Goal: Task Accomplishment & Management: Use online tool/utility

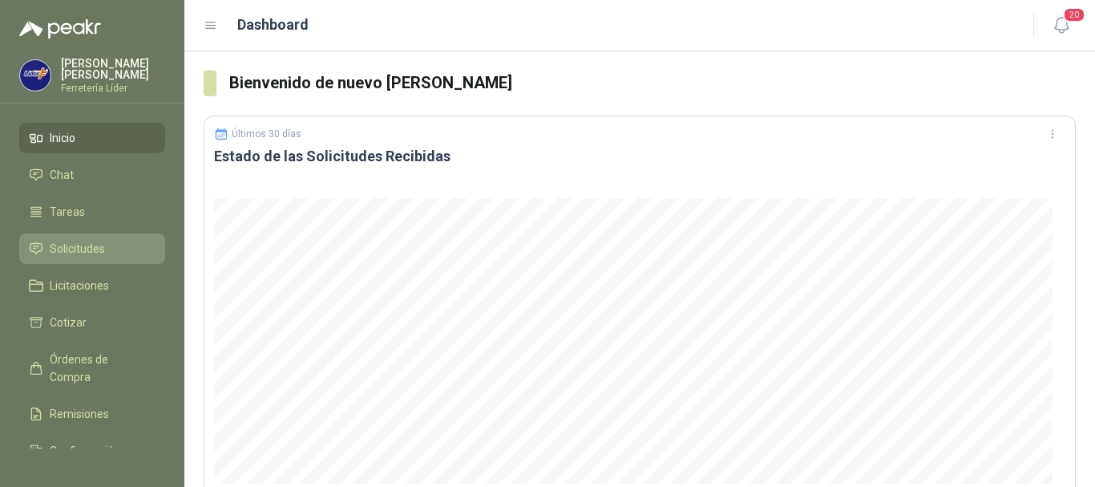
click at [86, 245] on span "Solicitudes" at bounding box center [77, 249] width 55 height 18
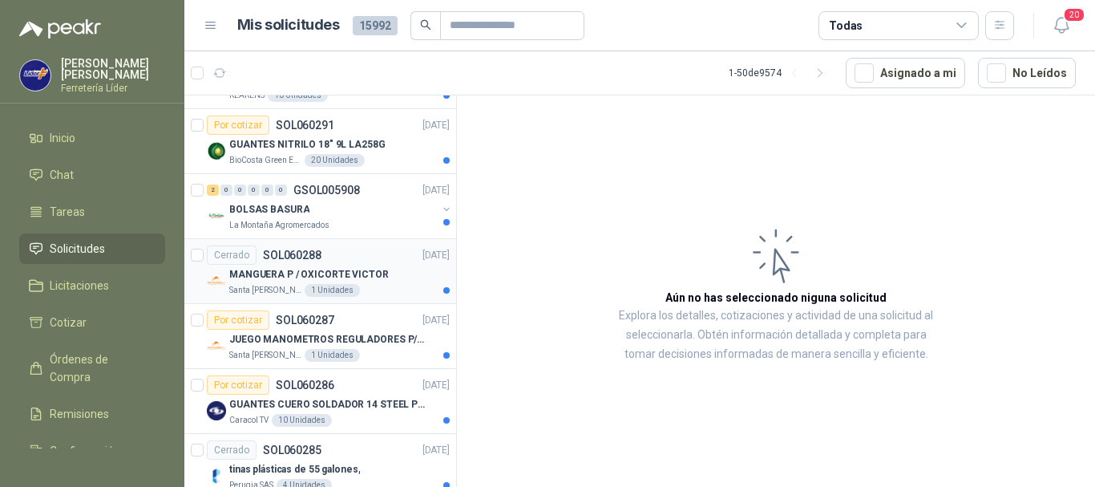
scroll to position [1443, 0]
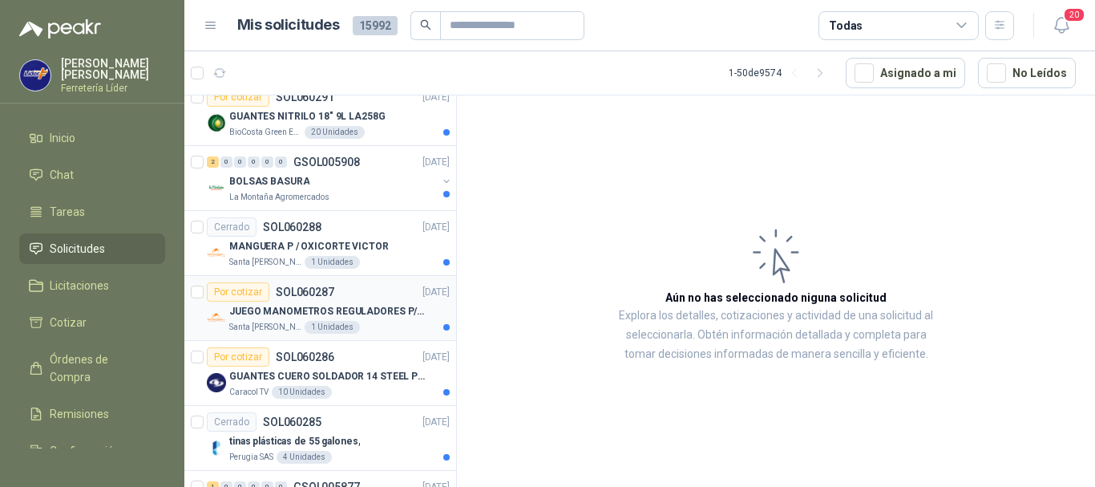
click at [377, 301] on div "Por cotizar SOL060287 [DATE]" at bounding box center [328, 291] width 243 height 19
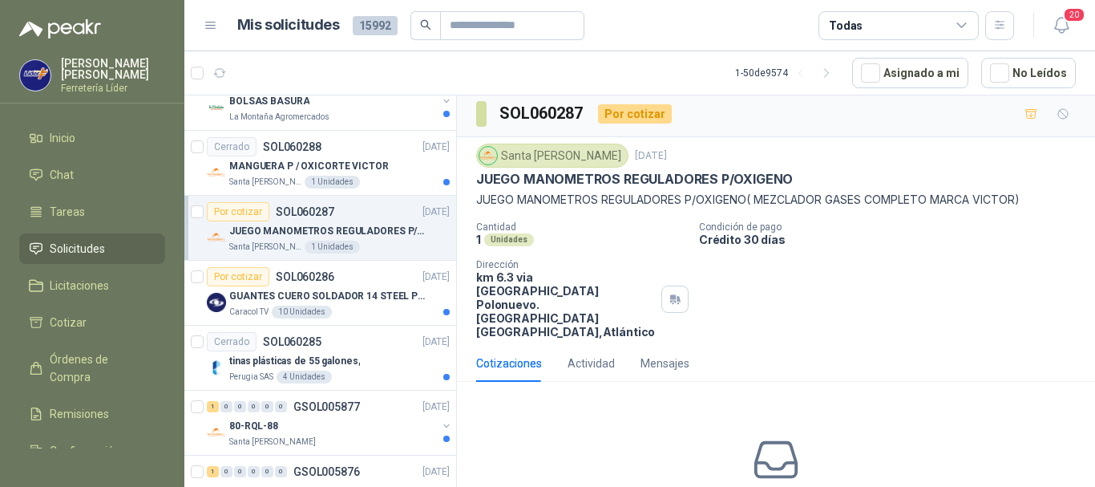
scroll to position [84, 0]
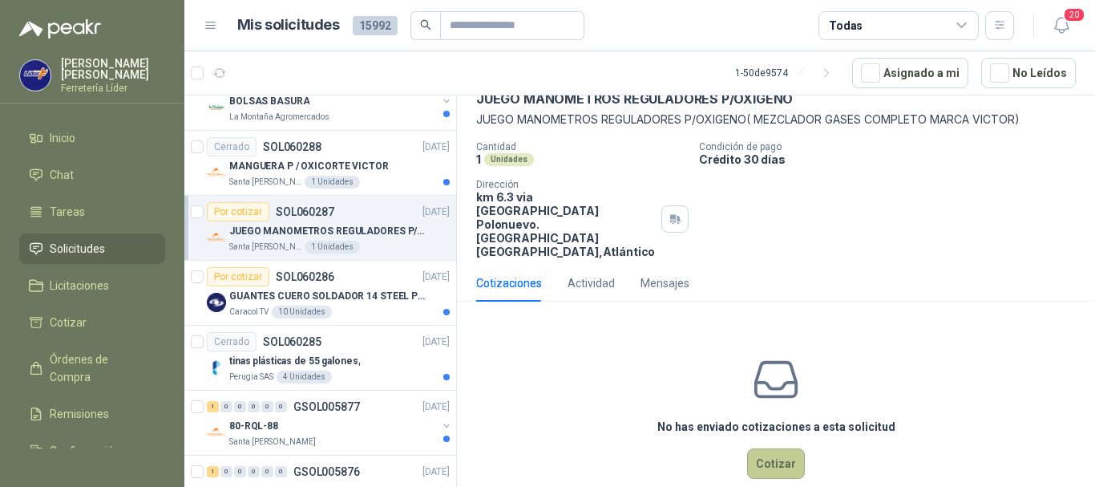
click at [764, 448] on button "Cotizar" at bounding box center [776, 463] width 58 height 30
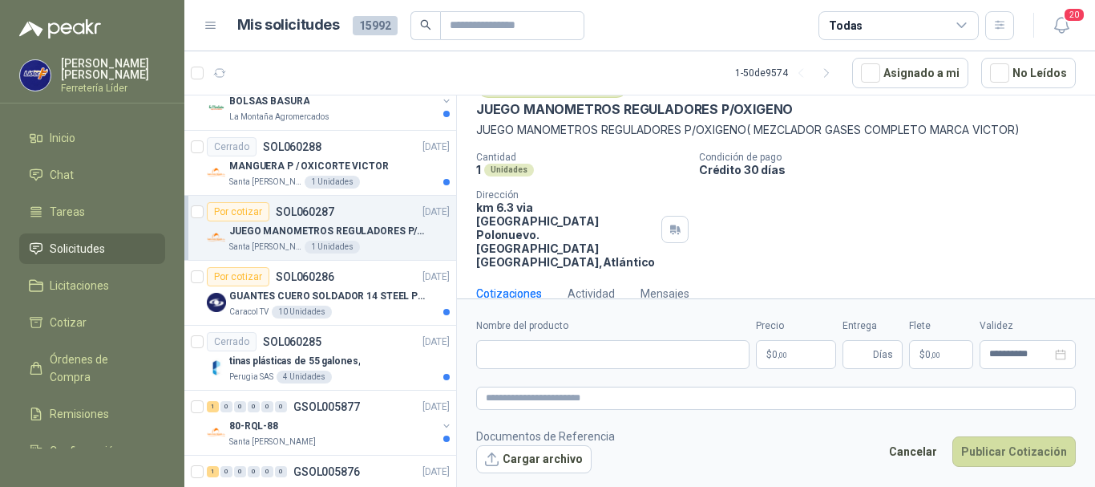
scroll to position [73, 0]
click at [568, 352] on input "Nombre del producto" at bounding box center [612, 354] width 273 height 29
type input "*"
type input "**********"
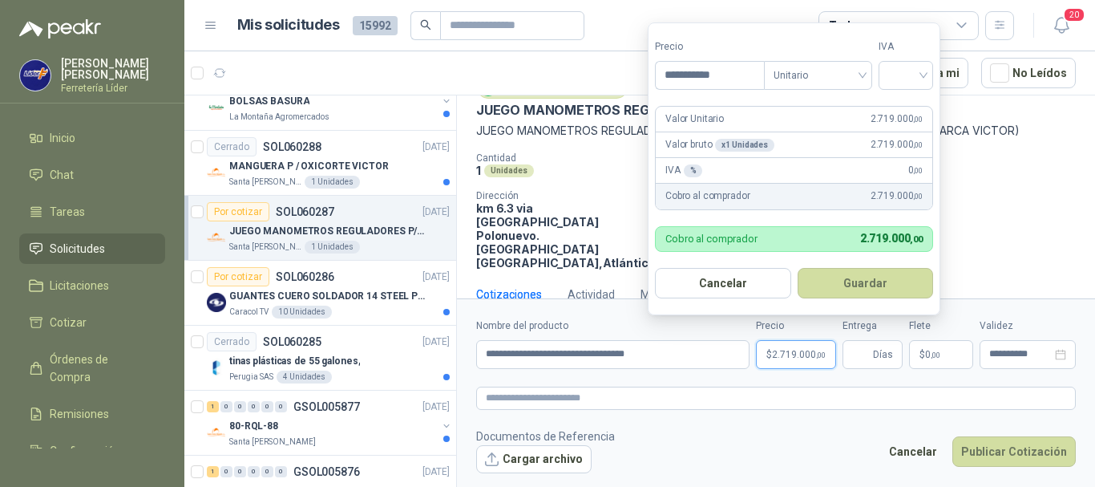
type input "**********"
click at [903, 104] on div "19%" at bounding box center [910, 108] width 30 height 18
click at [866, 281] on button "Guardar" at bounding box center [868, 283] width 138 height 30
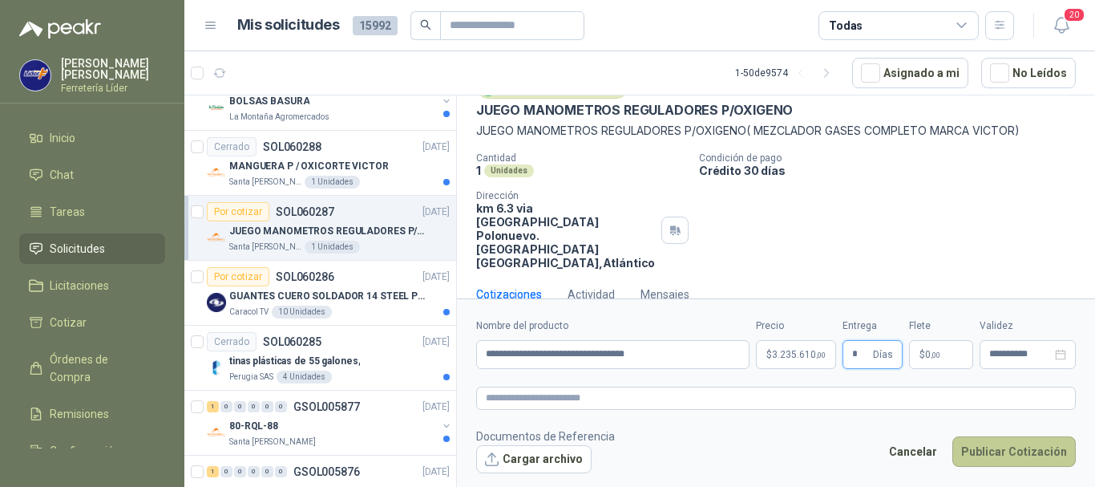
type input "*"
click at [975, 445] on button "Publicar Cotización" at bounding box center [1013, 451] width 123 height 30
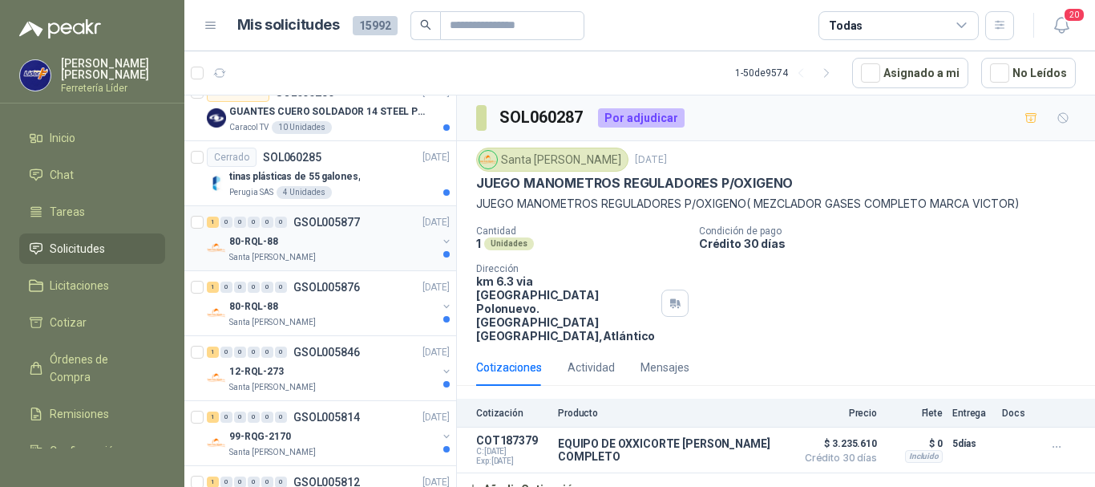
scroll to position [1684, 0]
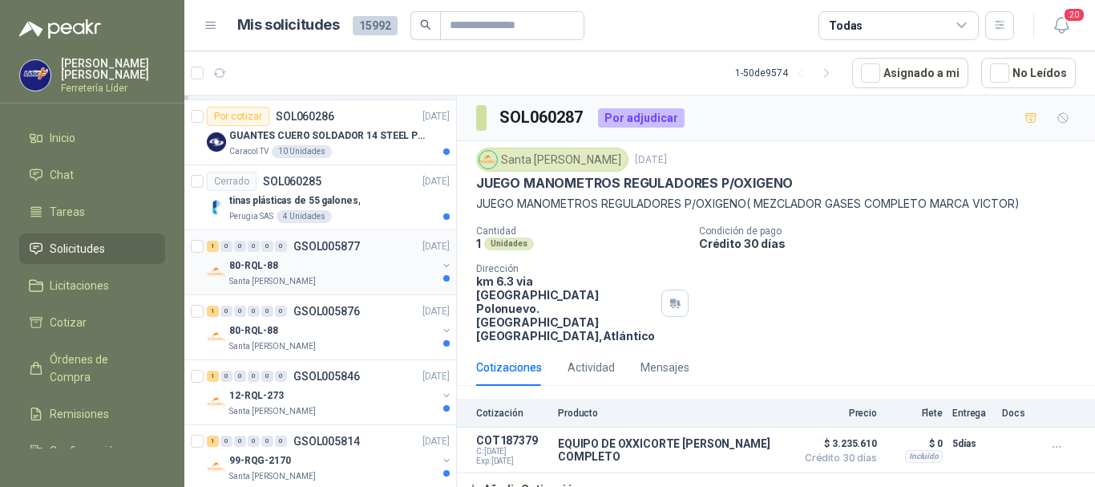
click at [356, 257] on div "80-RQL-88" at bounding box center [333, 265] width 208 height 19
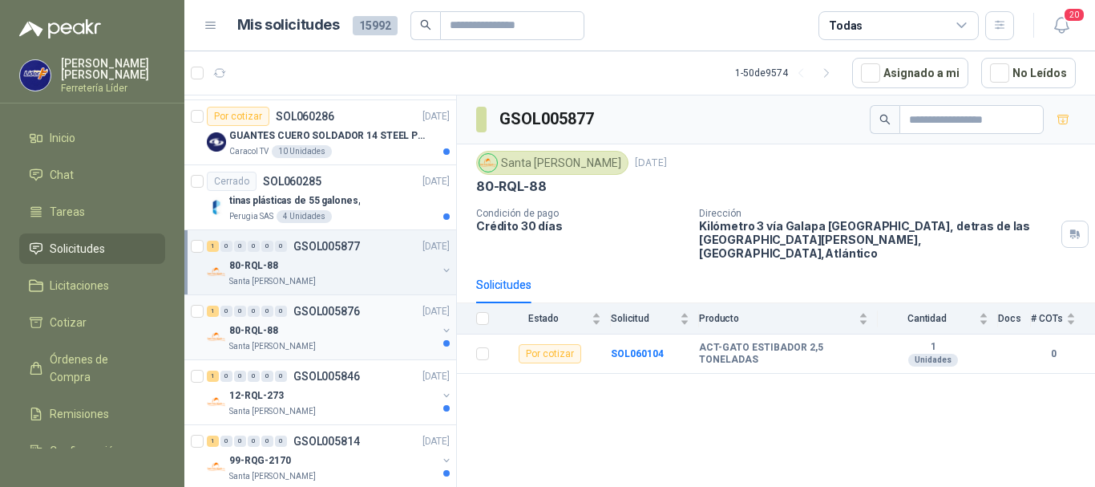
click at [324, 335] on div "80-RQL-88" at bounding box center [333, 330] width 208 height 19
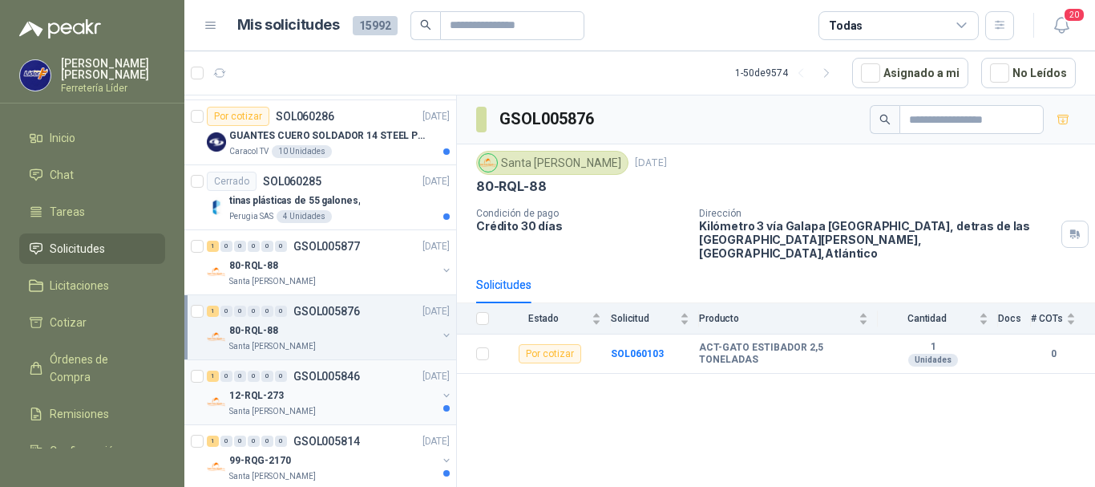
click at [338, 391] on div "12-RQL-273" at bounding box center [333, 395] width 208 height 19
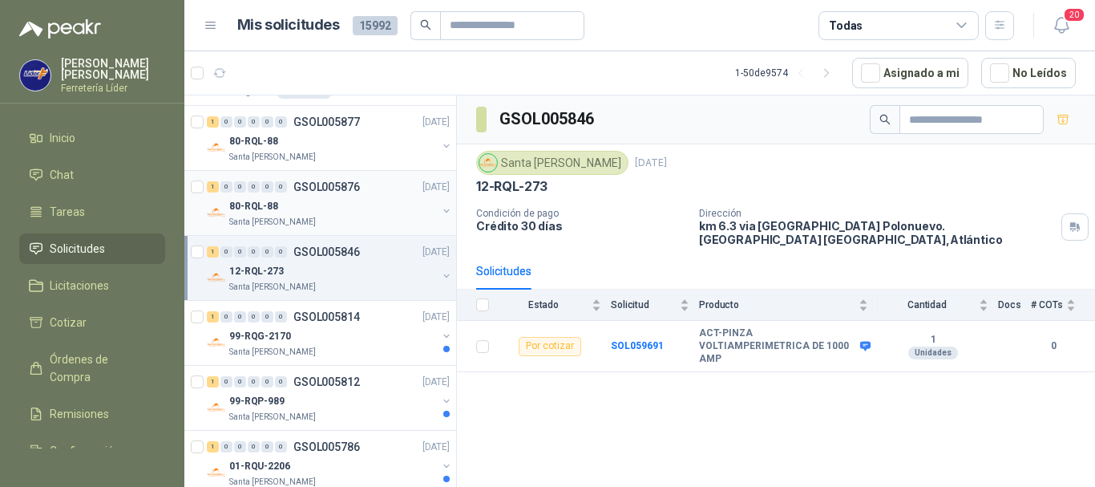
scroll to position [1844, 0]
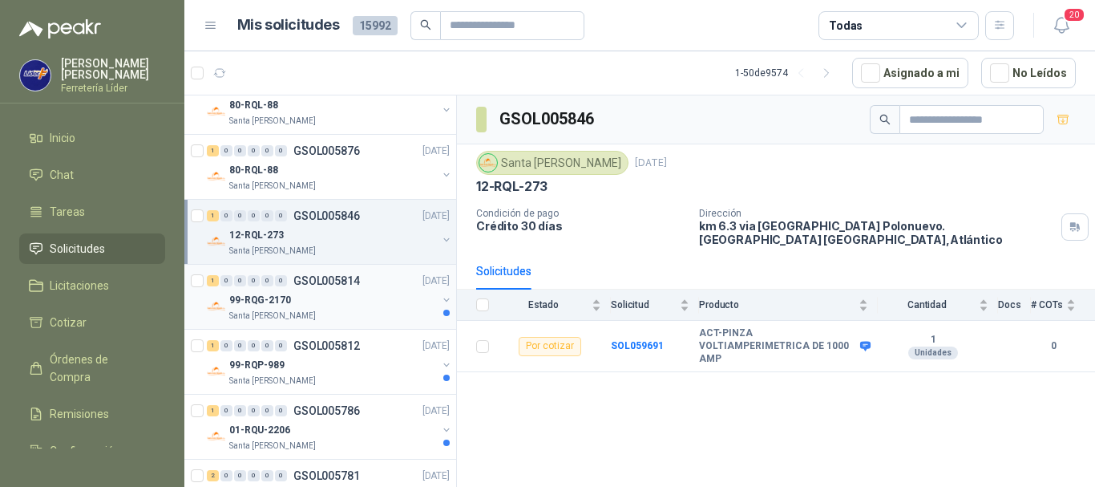
click at [325, 303] on div "99-RQG-2170" at bounding box center [333, 299] width 208 height 19
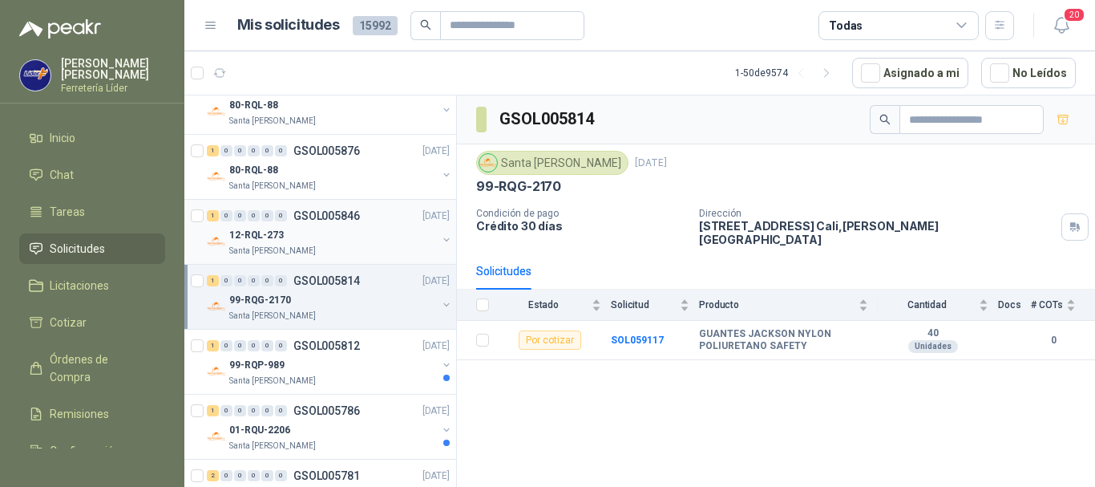
click at [321, 240] on div "12-RQL-273" at bounding box center [333, 234] width 208 height 19
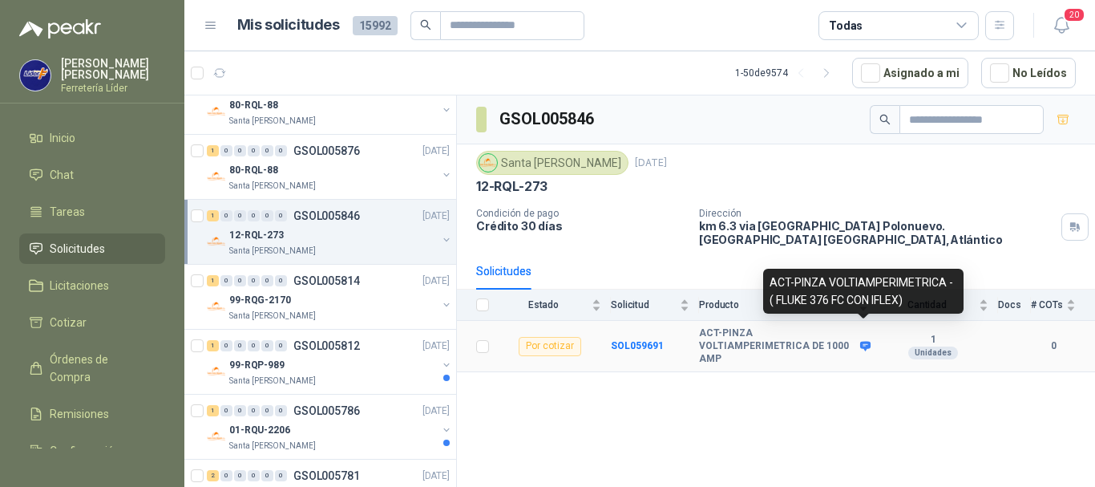
click at [866, 342] on icon at bounding box center [865, 347] width 10 height 10
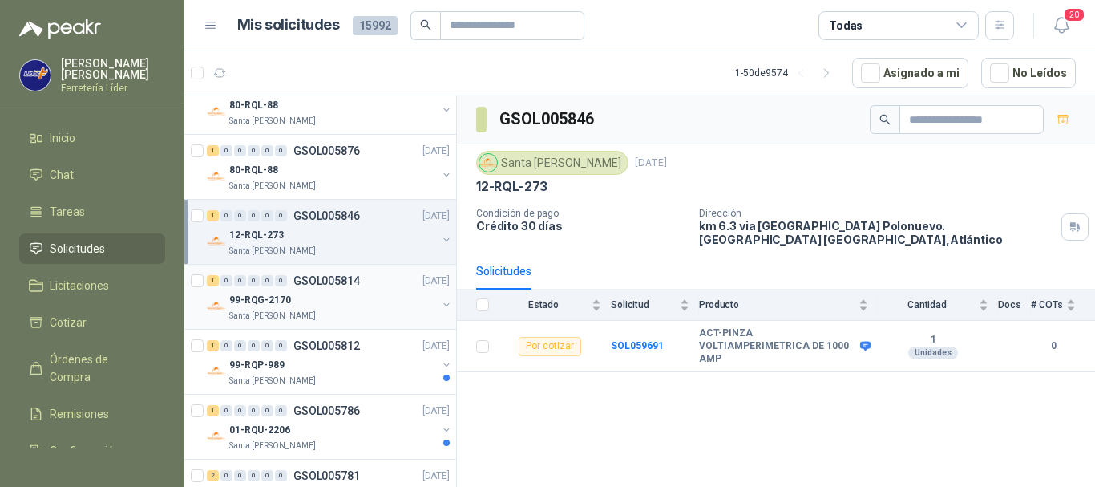
click at [338, 300] on div "99-RQG-2170" at bounding box center [333, 299] width 208 height 19
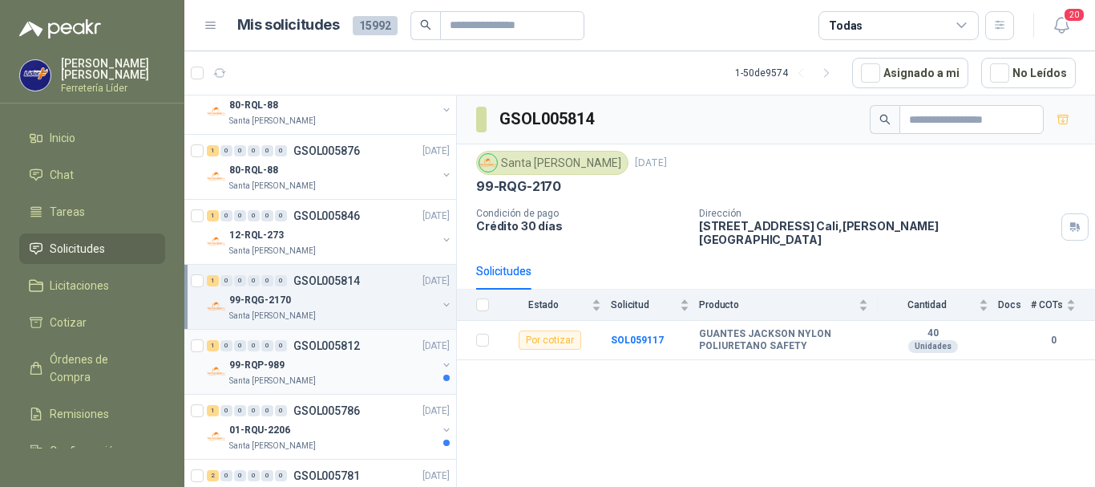
click at [333, 372] on div "99-RQP-989" at bounding box center [333, 364] width 208 height 19
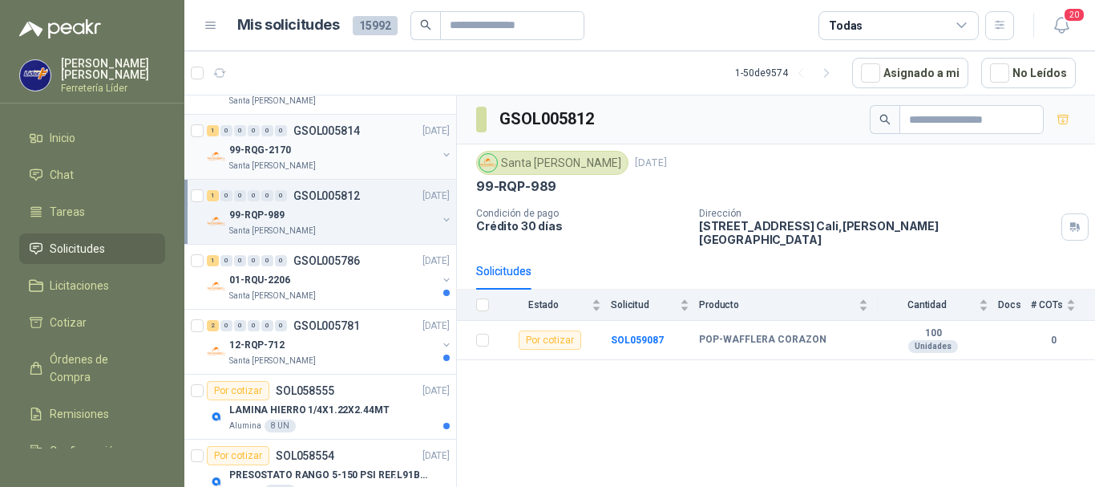
scroll to position [2004, 0]
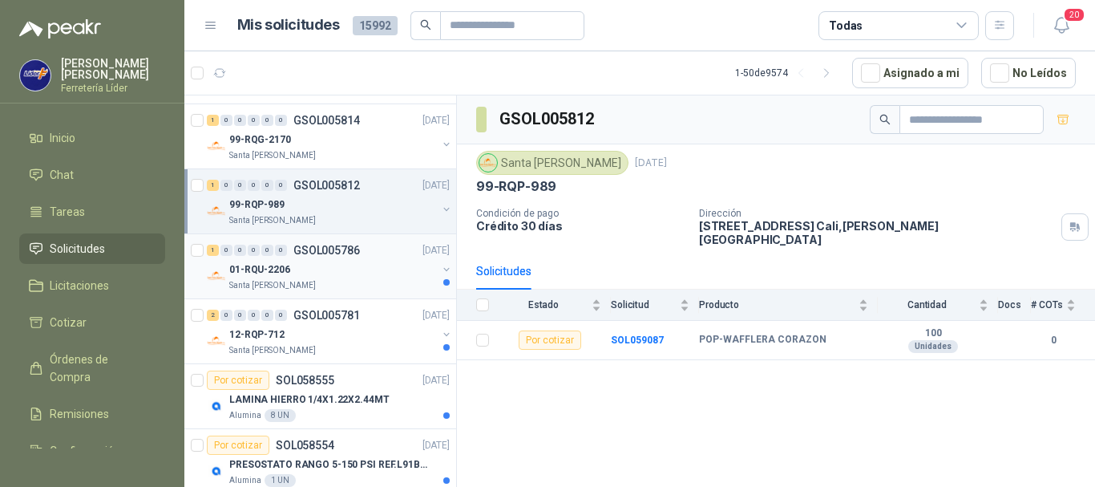
click at [361, 273] on div "01-RQU-2206" at bounding box center [333, 269] width 208 height 19
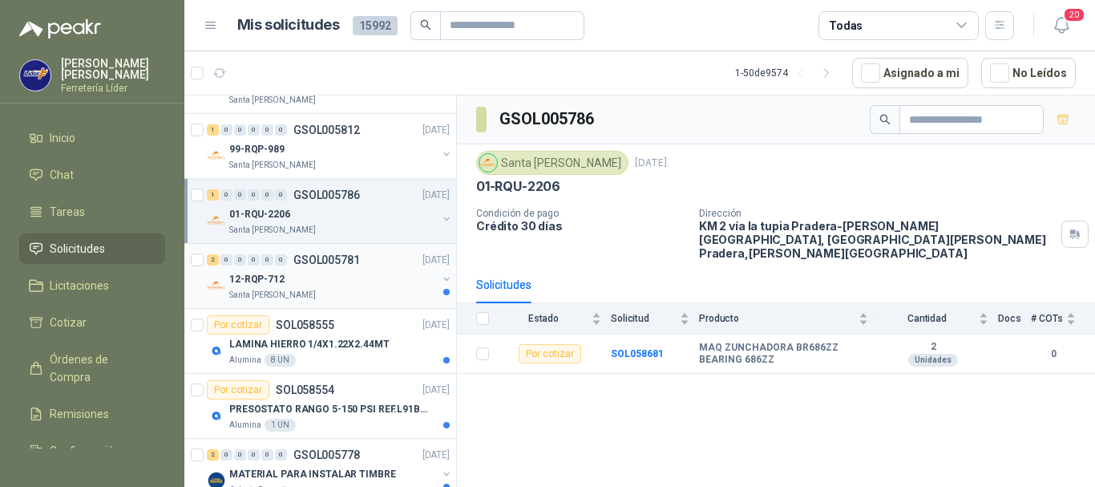
scroll to position [2165, 0]
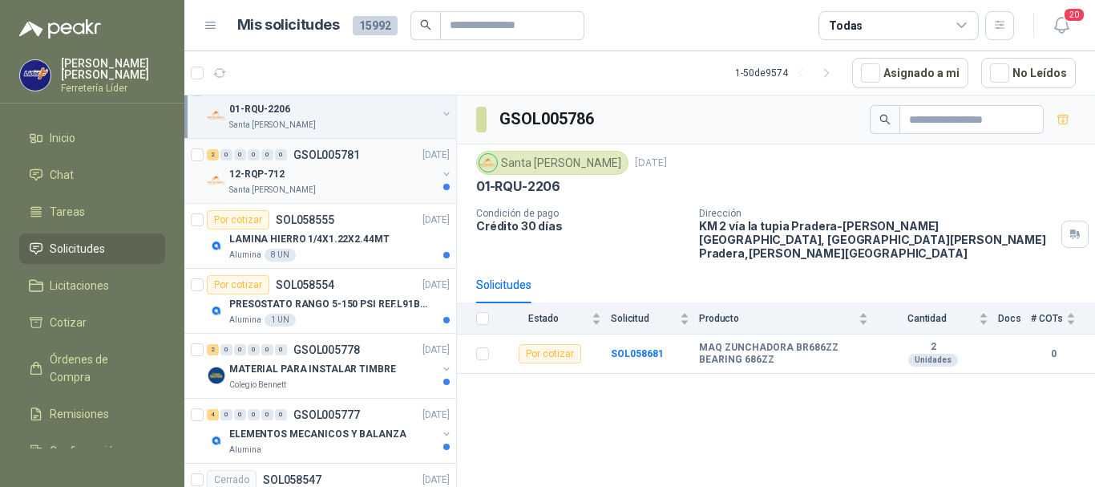
click at [358, 172] on div "12-RQP-712" at bounding box center [333, 173] width 208 height 19
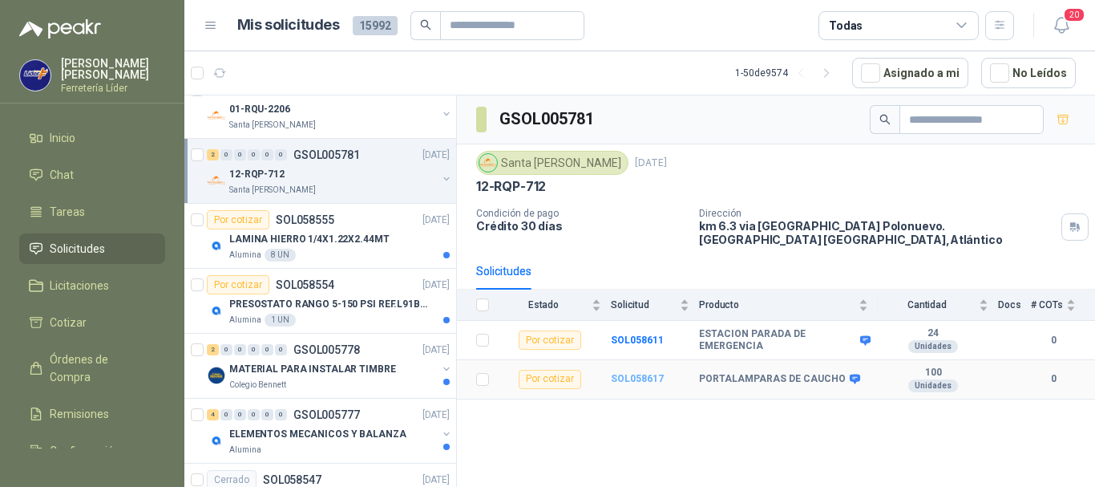
click at [645, 373] on b "SOL058617" at bounding box center [637, 378] width 53 height 11
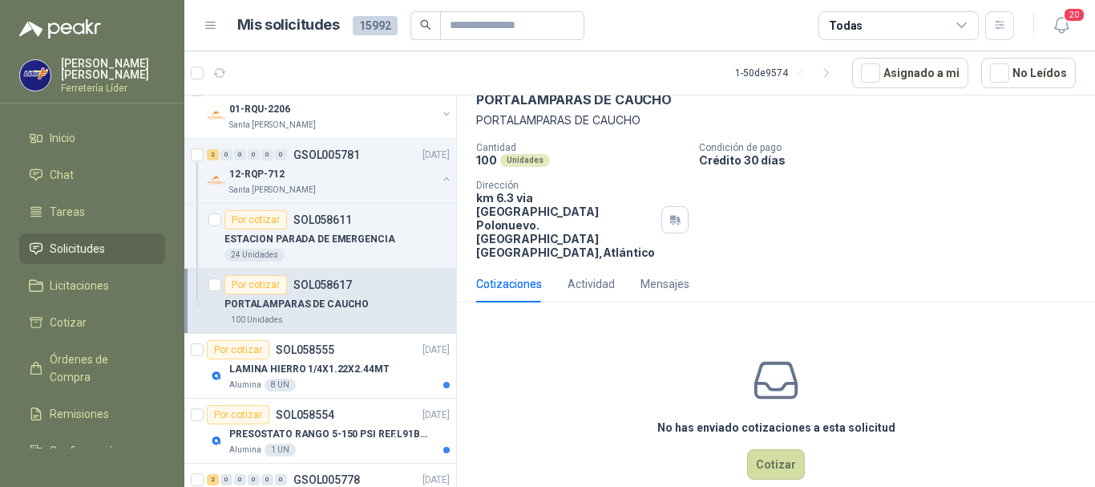
scroll to position [84, 0]
click at [759, 448] on button "Cotizar" at bounding box center [776, 463] width 58 height 30
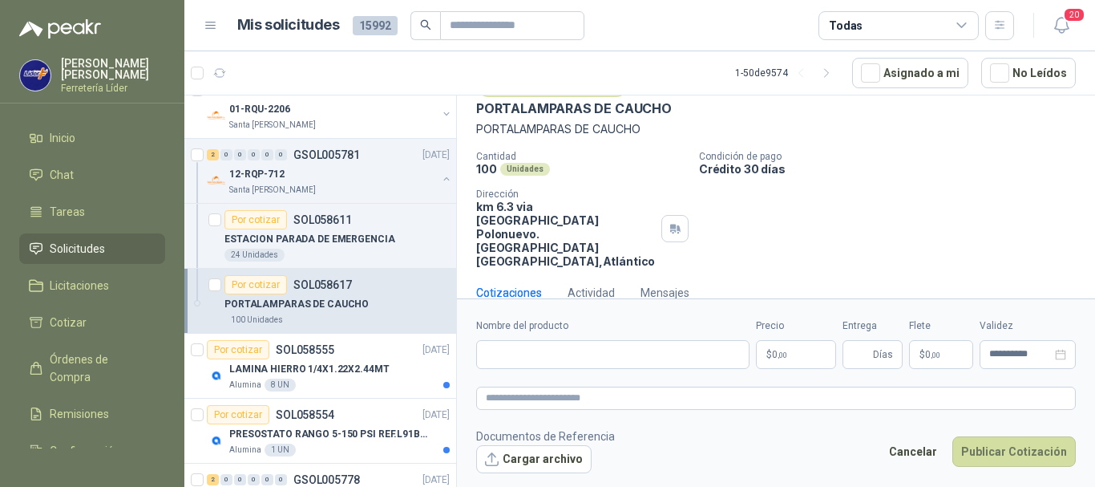
scroll to position [73, 0]
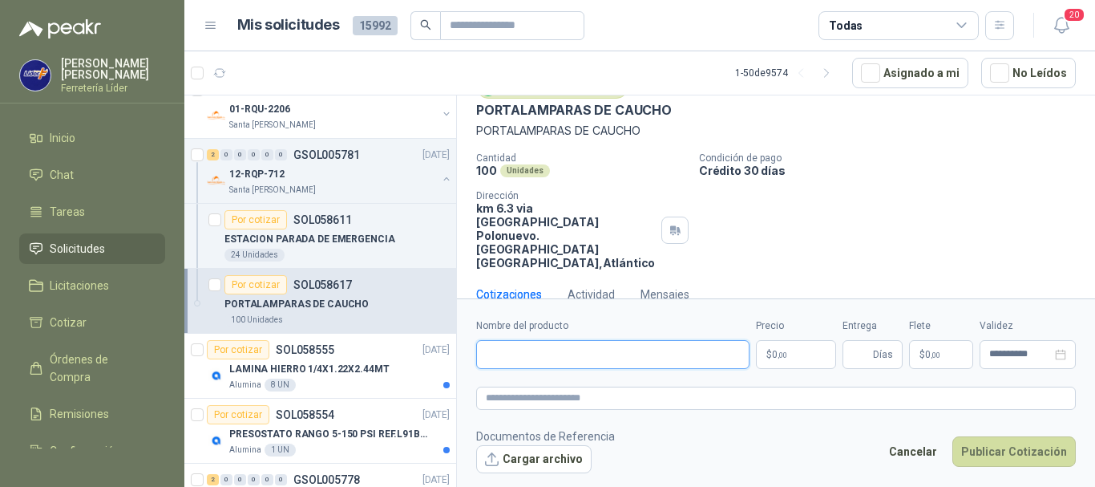
click at [617, 357] on input "Nombre del producto" at bounding box center [612, 354] width 273 height 29
type input "**********"
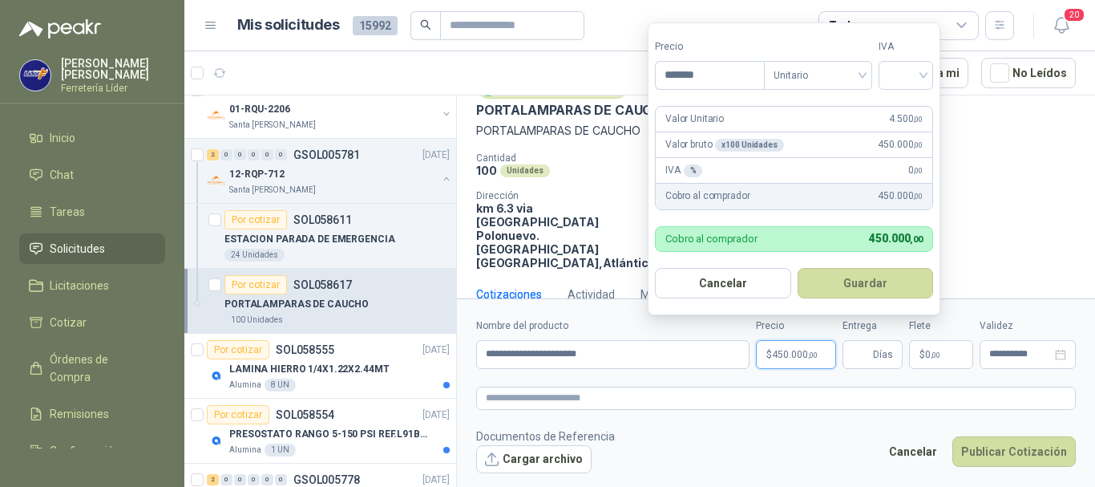
type input "*******"
click at [876, 289] on button "Guardar" at bounding box center [868, 283] width 138 height 30
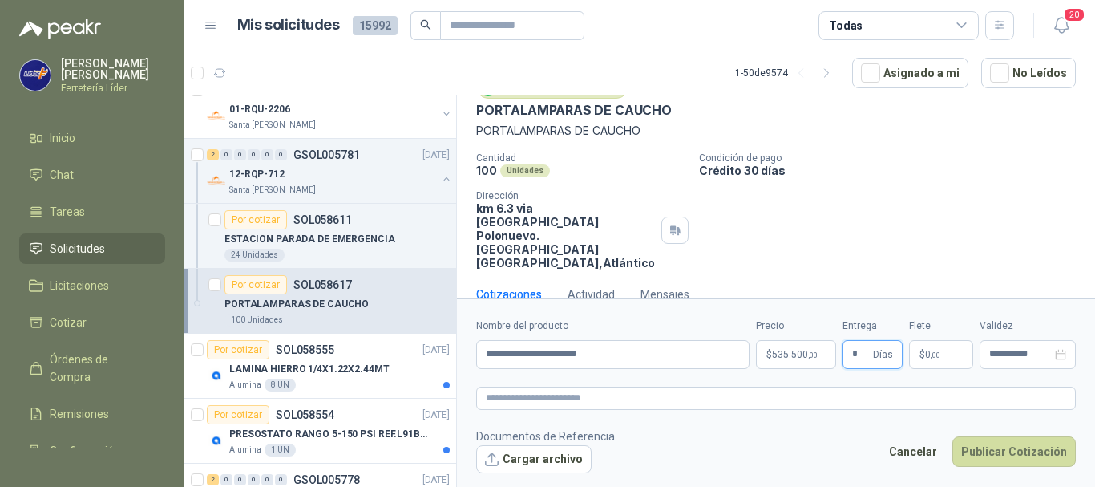
type input "*"
click at [919, 351] on p "$ 0 ,00" at bounding box center [941, 354] width 64 height 29
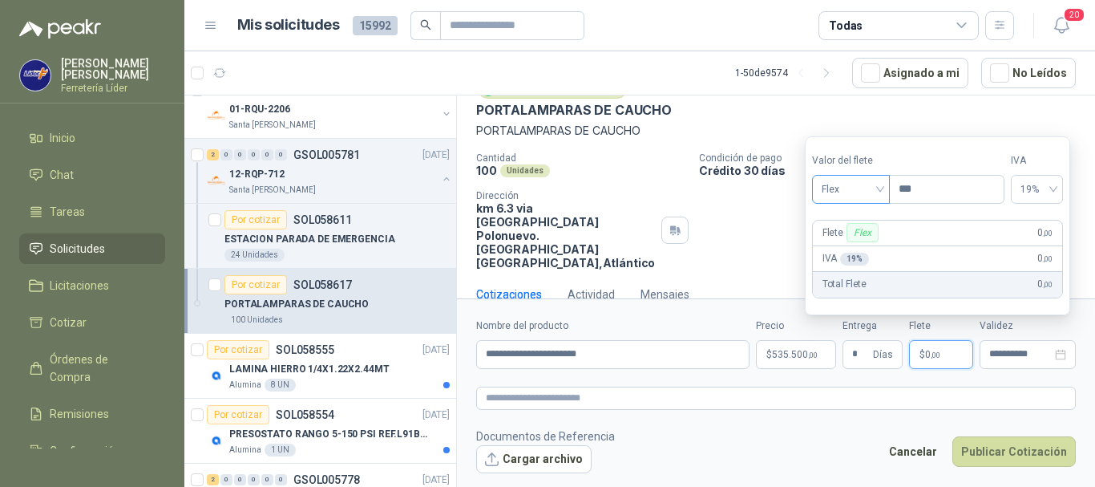
click at [842, 200] on span "Flex" at bounding box center [851, 189] width 59 height 24
click at [845, 248] on div "Incluido" at bounding box center [852, 249] width 55 height 18
click at [991, 452] on button "Publicar Cotización" at bounding box center [1013, 451] width 123 height 30
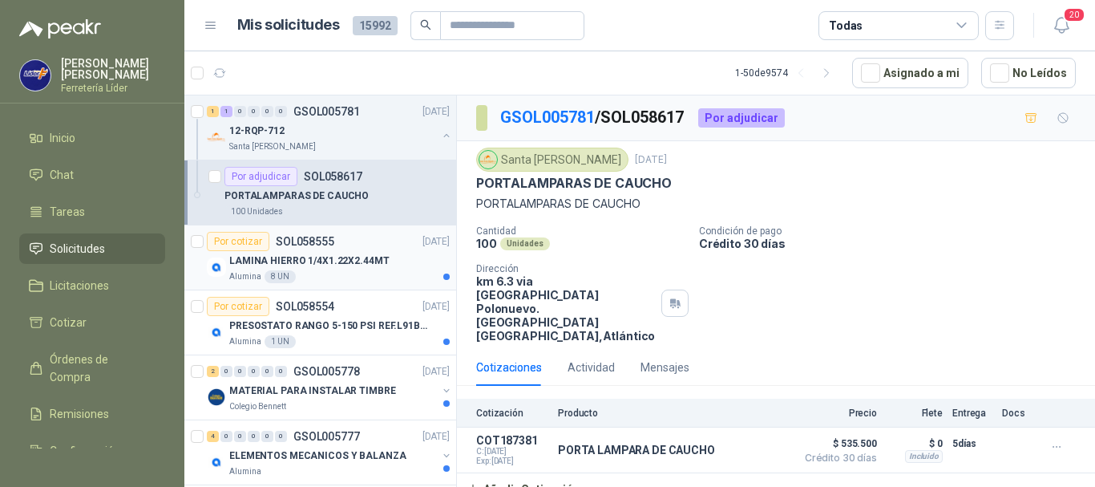
scroll to position [2245, 0]
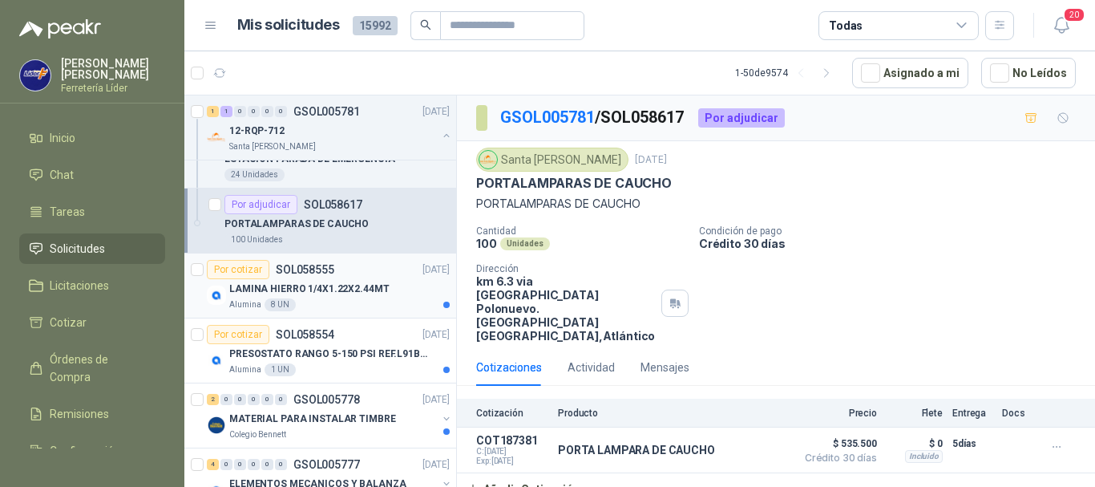
click at [343, 303] on div "Alumina 8 UN" at bounding box center [339, 304] width 220 height 13
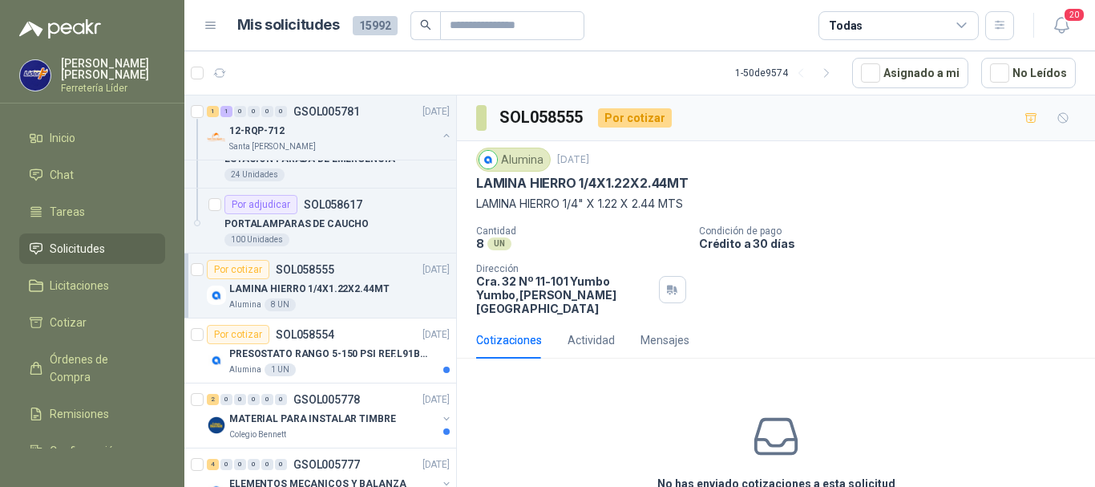
scroll to position [71, 0]
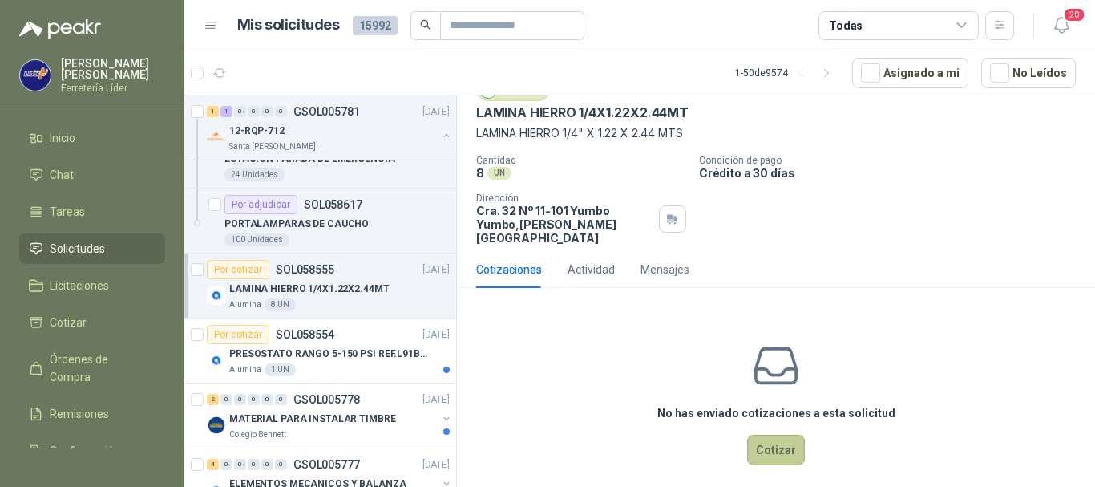
click at [768, 439] on button "Cotizar" at bounding box center [776, 450] width 58 height 30
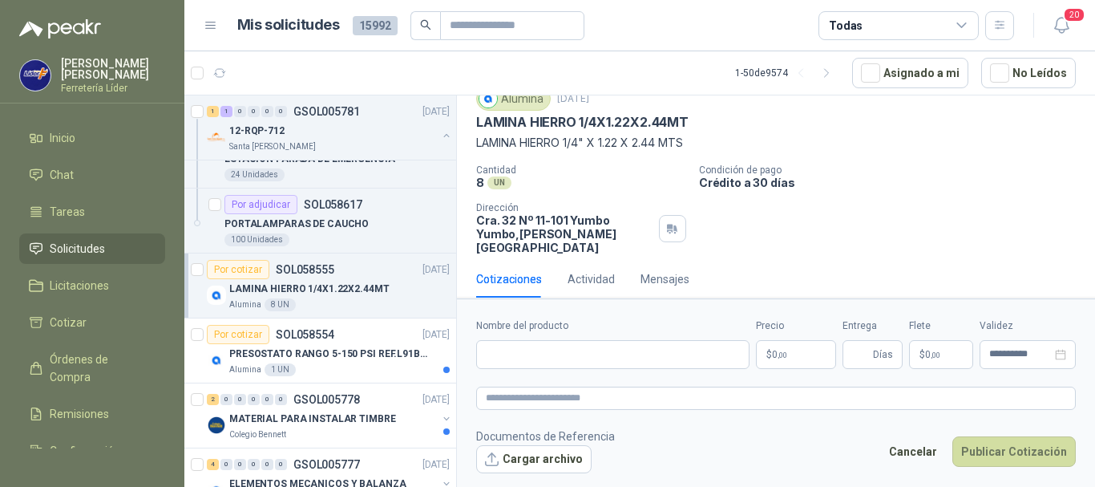
scroll to position [59, 0]
paste input "**********"
type input "**********"
paste textarea "**********"
type textarea "**********"
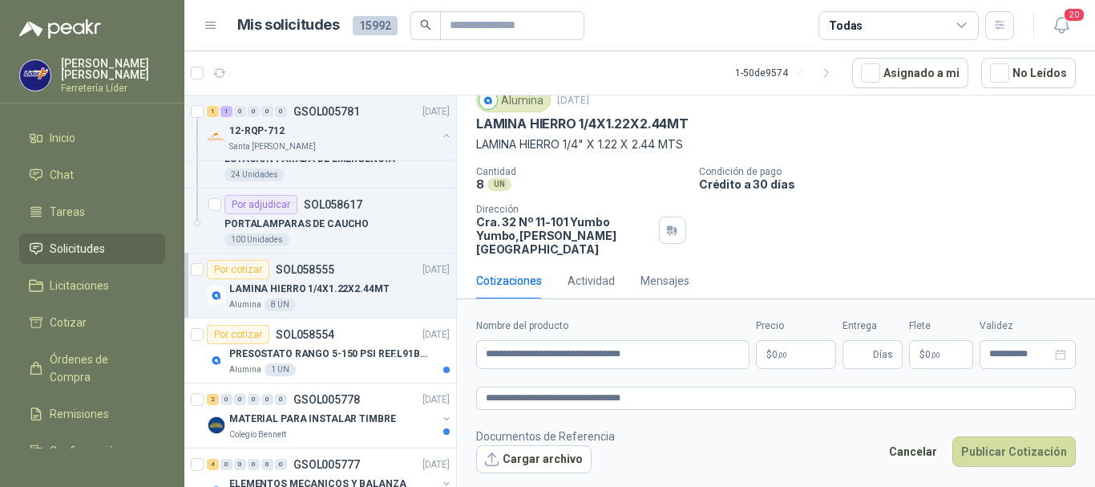
click at [779, 350] on body "[PERSON_NAME] Líder Inicio Chat Tareas Solicitudes Licitaciones Cotizar Órdenes…" at bounding box center [547, 243] width 1095 height 487
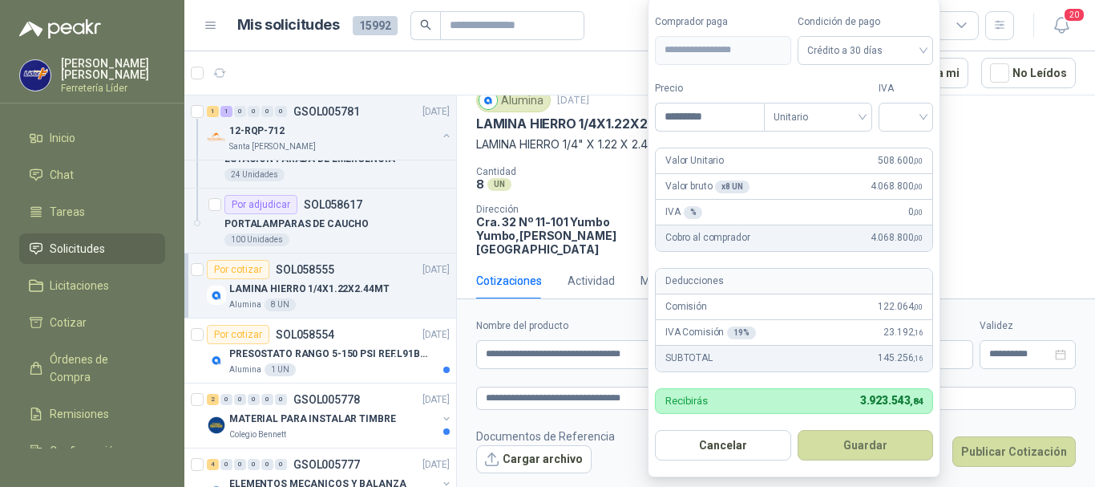
type input "*********"
click at [799, 430] on button "Guardar" at bounding box center [868, 445] width 138 height 30
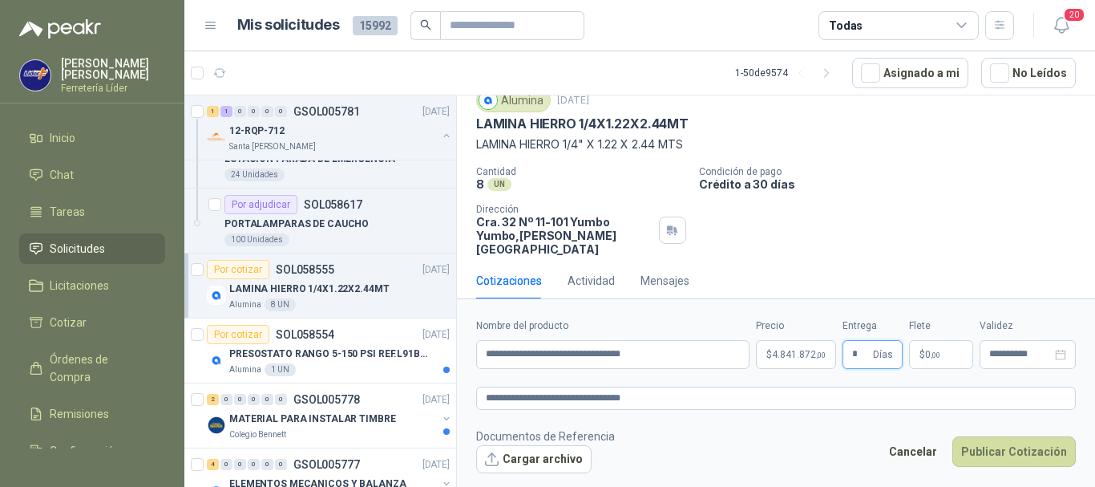
type input "*"
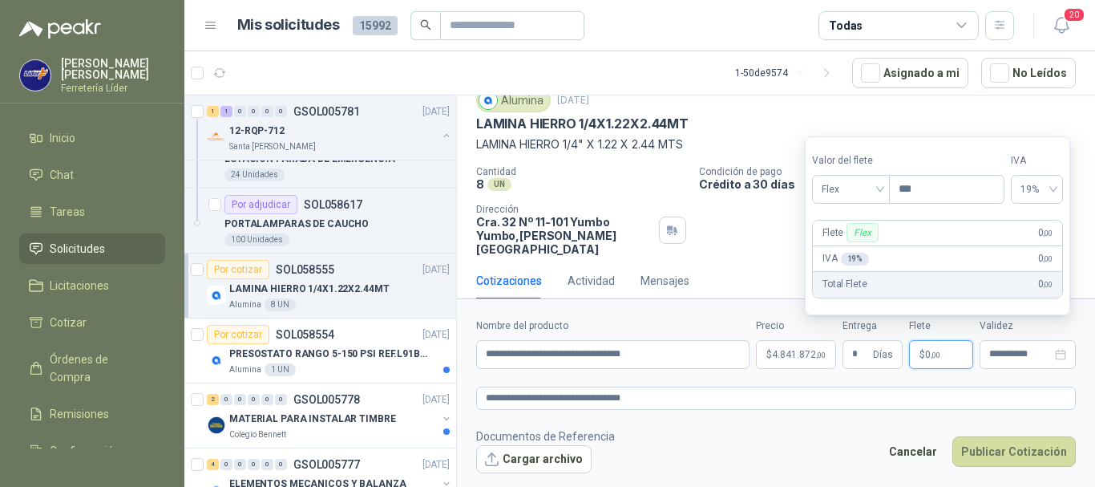
click at [939, 351] on span ",00" at bounding box center [936, 354] width 10 height 9
click at [839, 182] on span "Flex" at bounding box center [851, 189] width 59 height 24
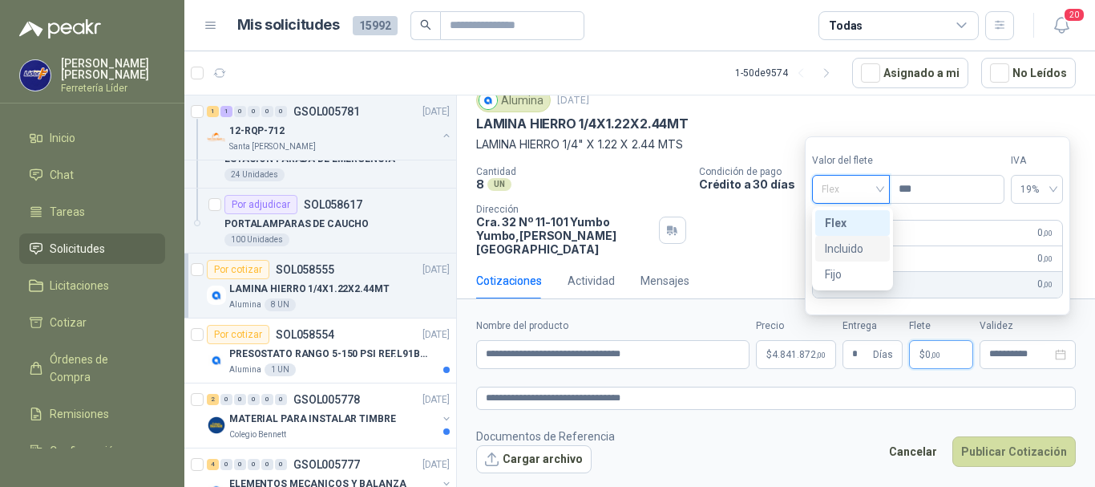
click at [847, 248] on div "Incluido" at bounding box center [852, 249] width 55 height 18
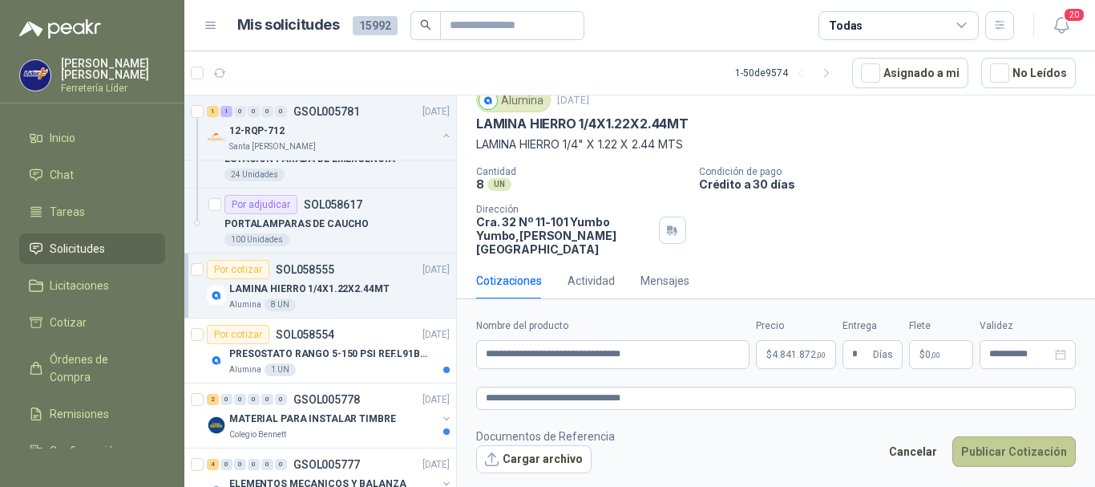
click at [1015, 447] on button "Publicar Cotización" at bounding box center [1013, 451] width 123 height 30
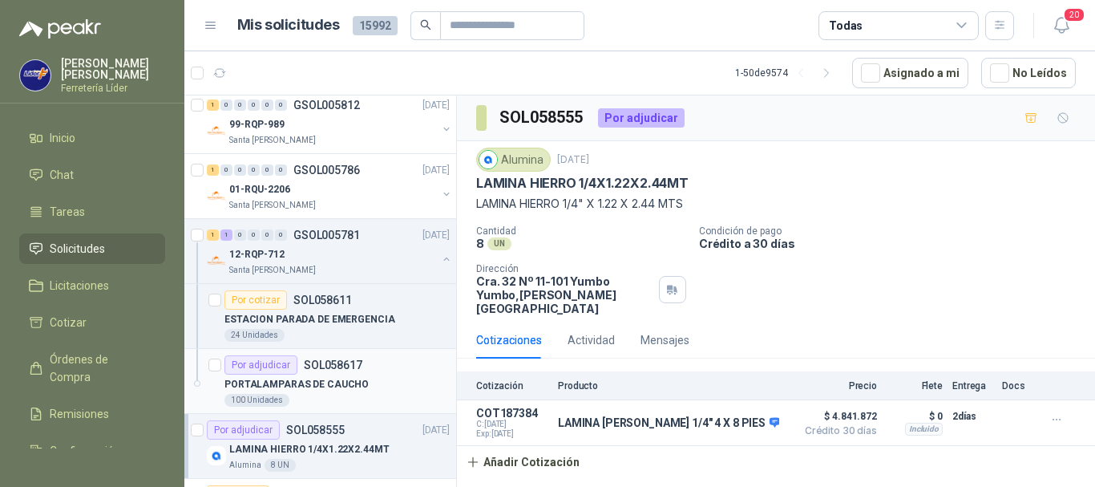
scroll to position [2004, 0]
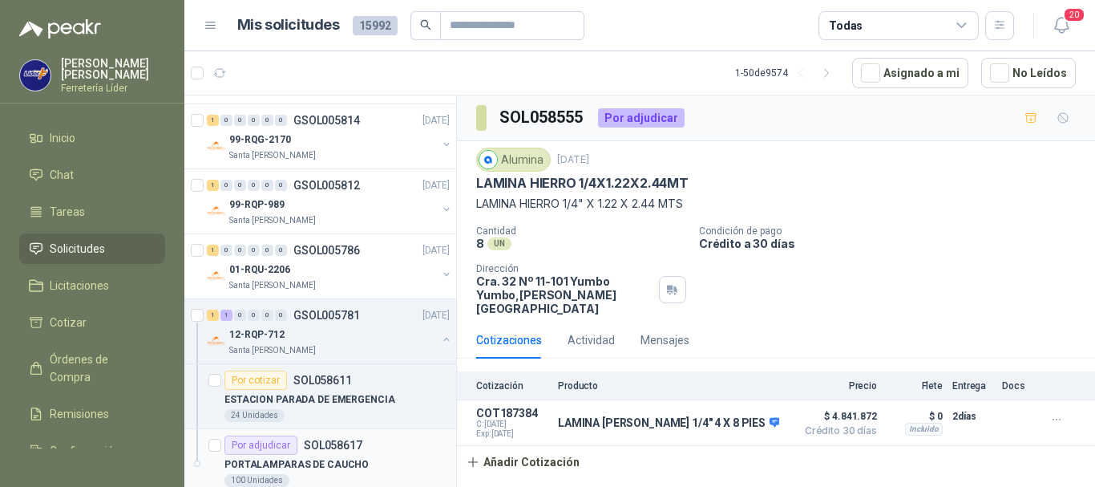
click at [368, 278] on div "01-RQU-2206" at bounding box center [333, 269] width 208 height 19
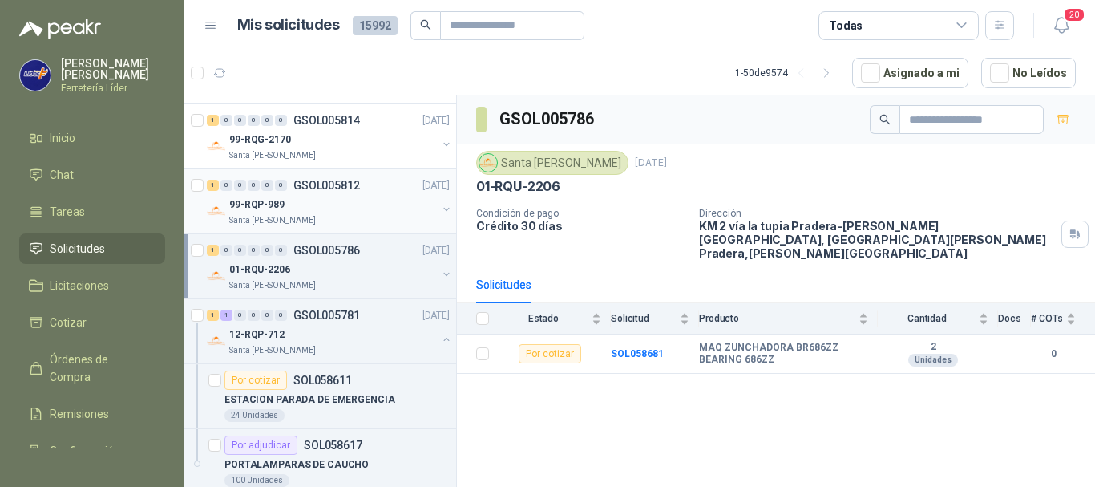
click at [317, 209] on div "99-RQP-989" at bounding box center [333, 204] width 208 height 19
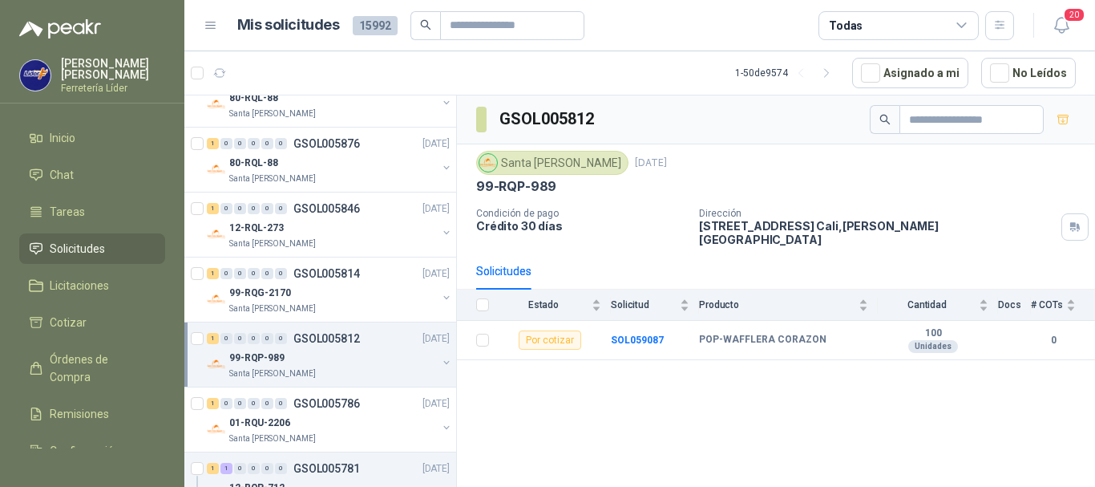
scroll to position [1844, 0]
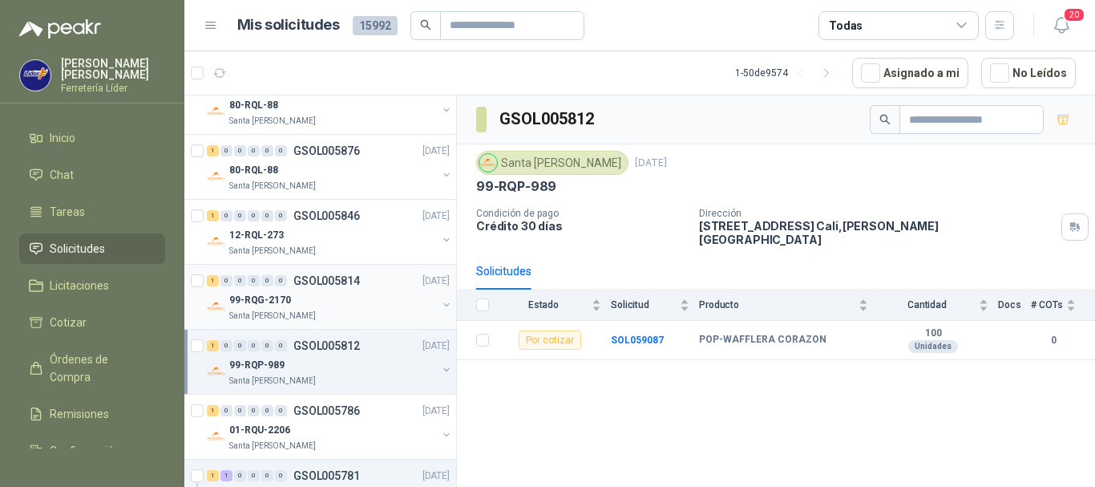
click at [326, 300] on div "99-RQG-2170" at bounding box center [333, 299] width 208 height 19
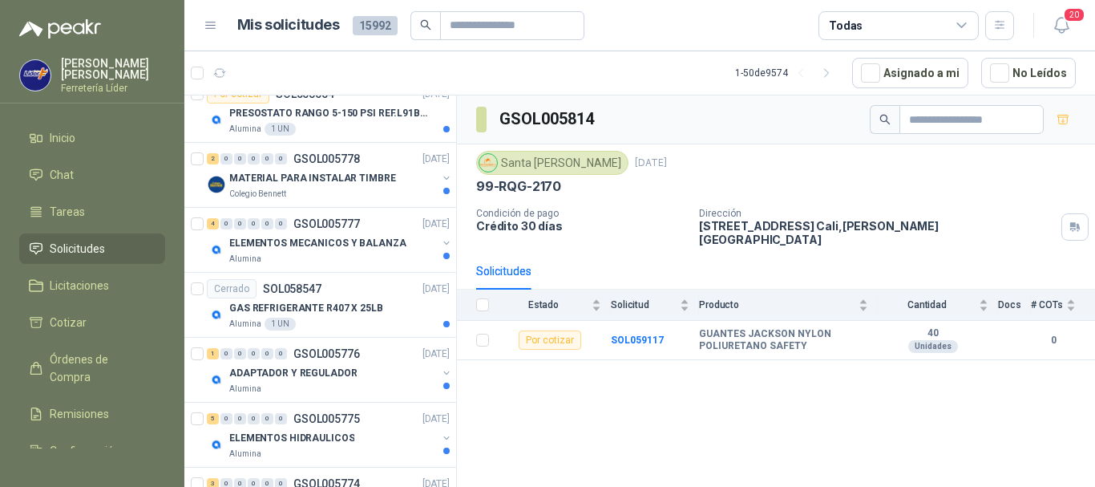
scroll to position [2565, 0]
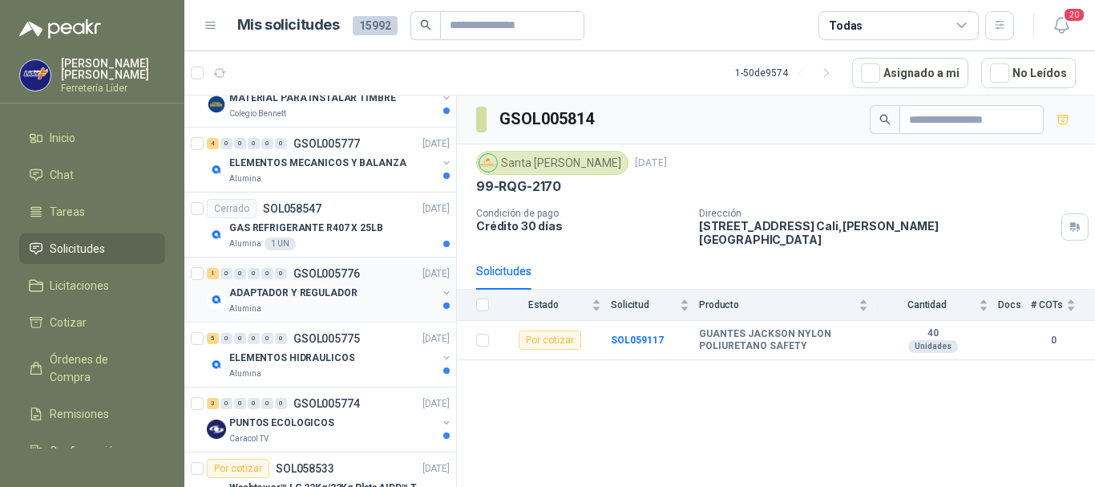
click at [338, 299] on p "ADAPTADOR Y REGULADOR" at bounding box center [292, 292] width 127 height 15
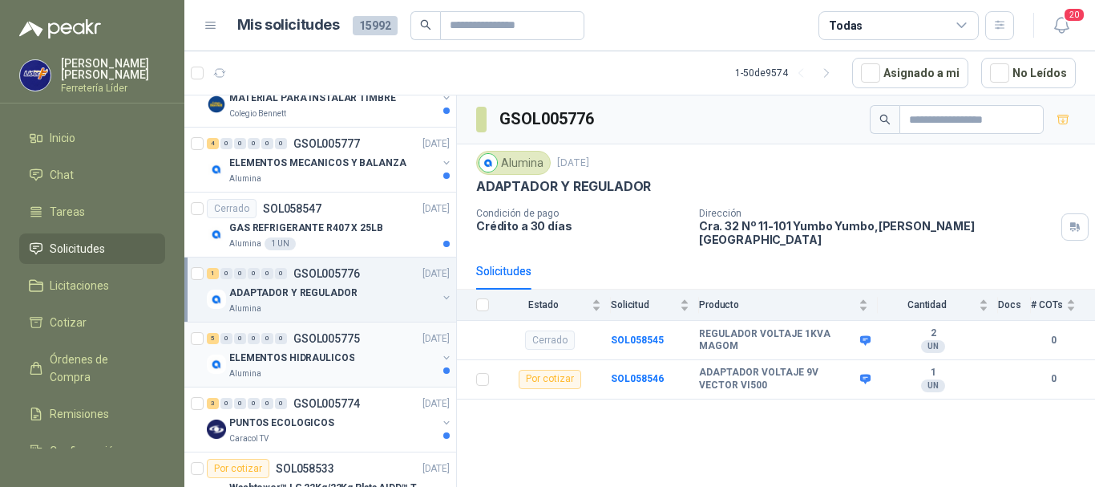
click at [331, 356] on p "ELEMENTOS HIDRAULICOS" at bounding box center [291, 357] width 125 height 15
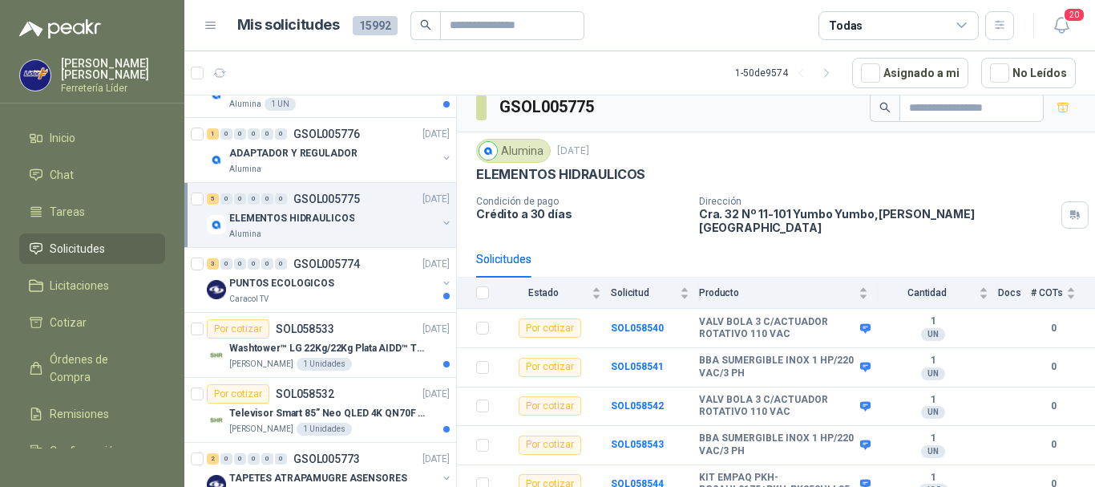
scroll to position [2726, 0]
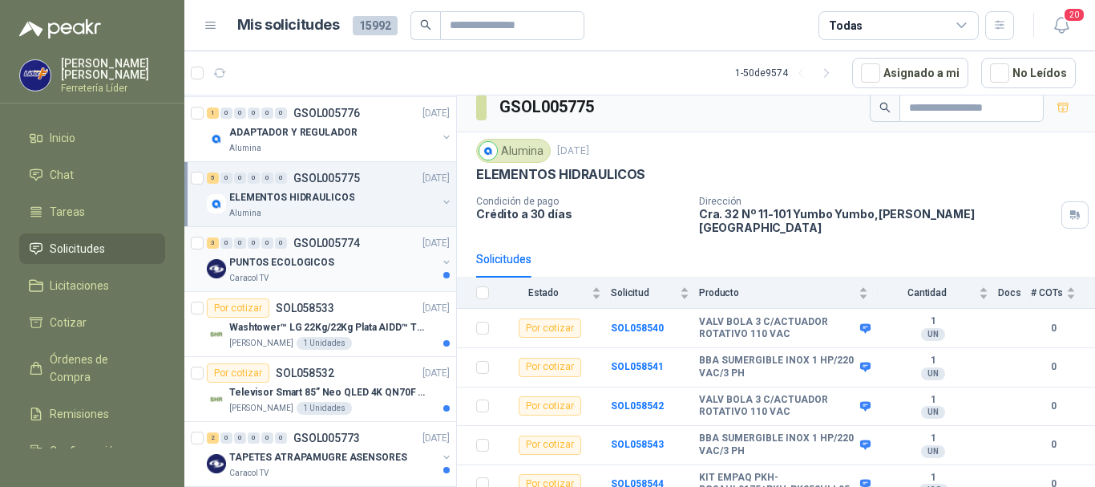
click at [355, 273] on div "Caracol TV" at bounding box center [333, 278] width 208 height 13
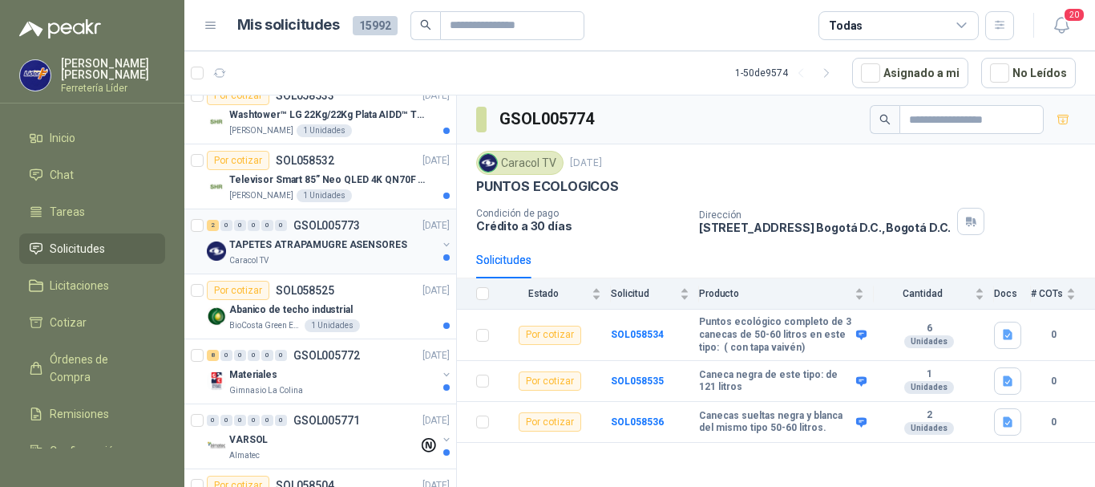
scroll to position [2966, 0]
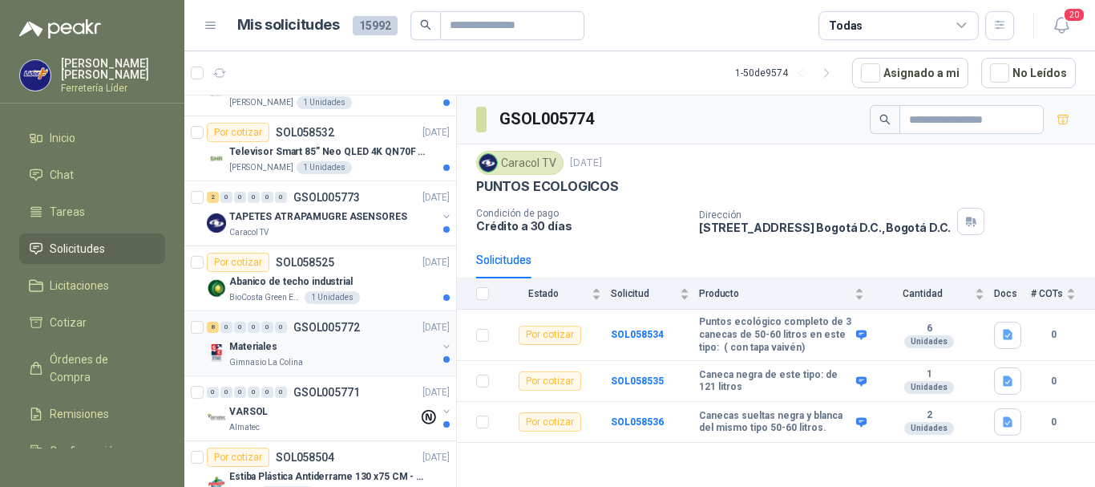
click at [346, 359] on div "Gimnasio La Colina" at bounding box center [333, 362] width 208 height 13
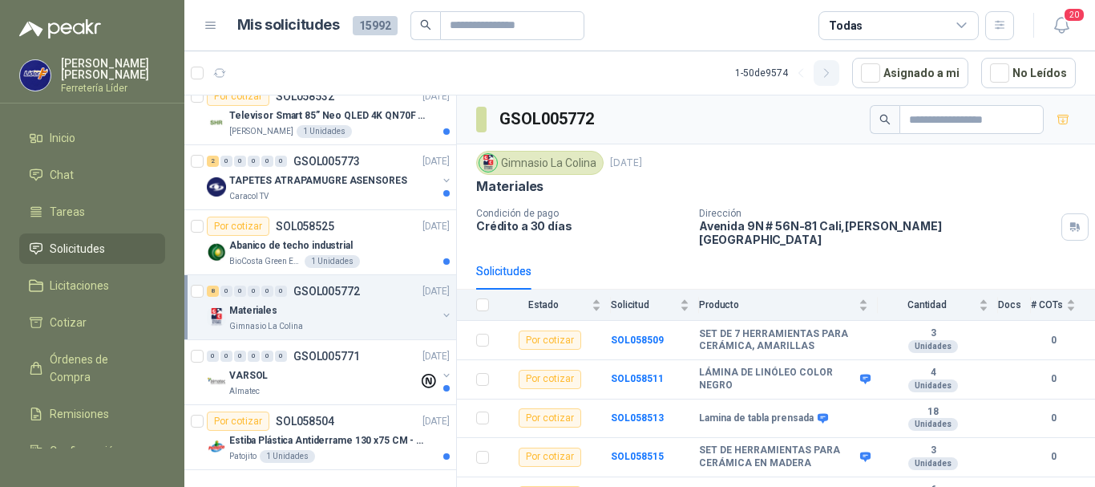
click at [834, 75] on icon "button" at bounding box center [827, 74] width 14 height 14
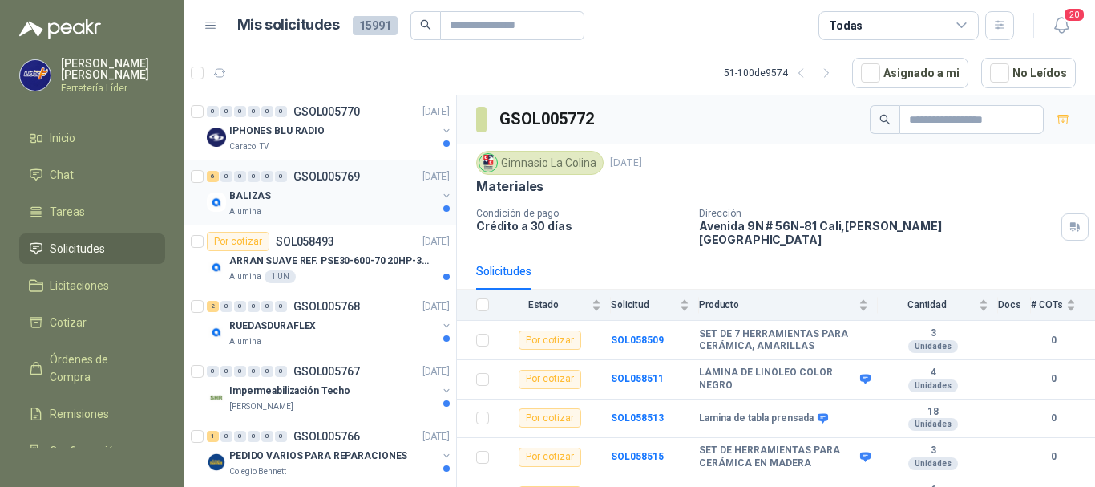
click at [320, 201] on div "BALIZAS" at bounding box center [333, 195] width 208 height 19
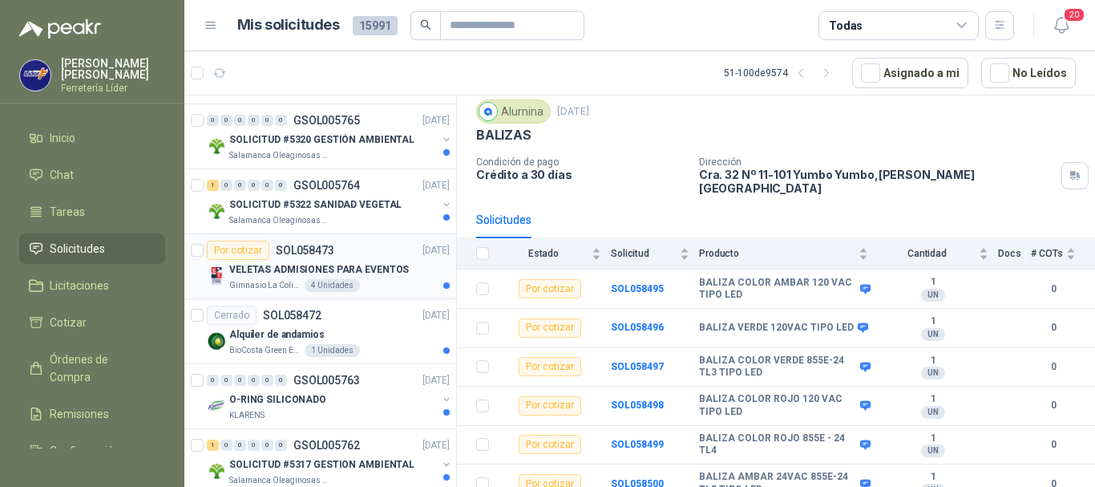
scroll to position [401, 0]
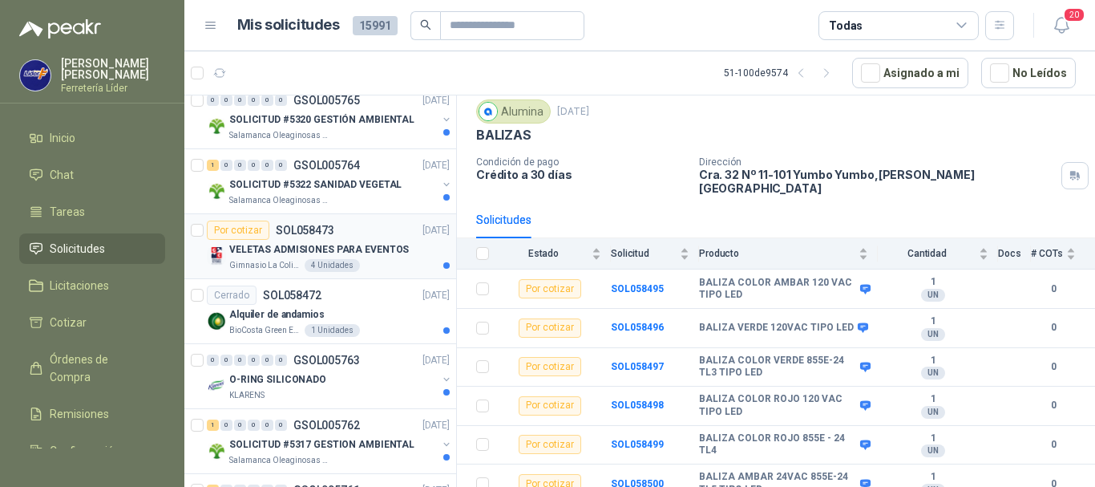
click at [268, 250] on p "VELETAS ADMISIONES PARA EVENTOS" at bounding box center [319, 249] width 180 height 15
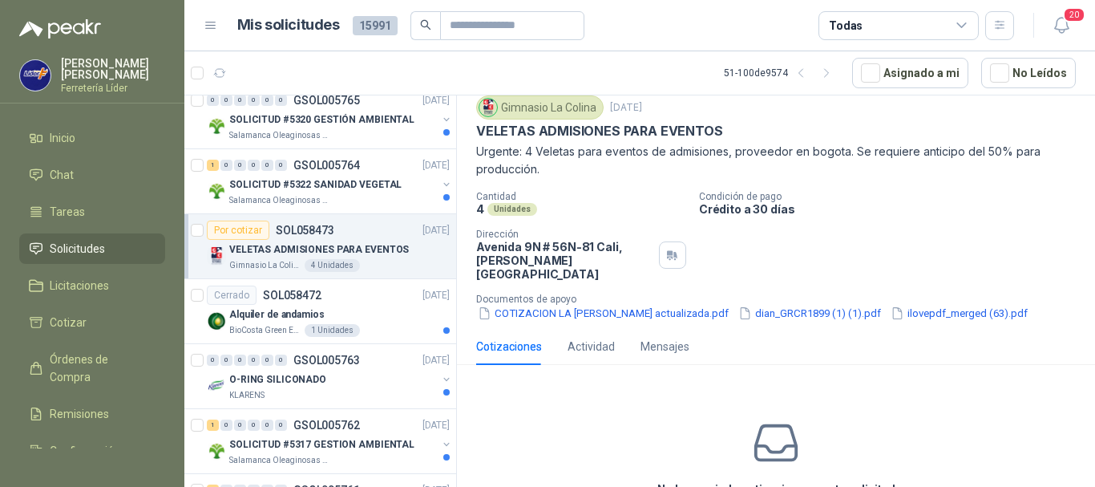
scroll to position [128, 0]
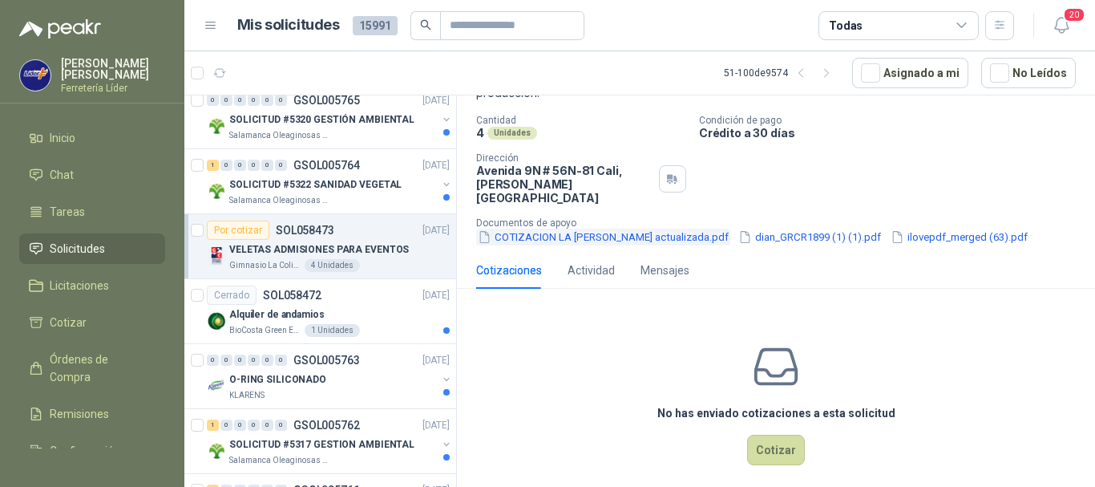
click at [632, 228] on button "COTIZACION LA [PERSON_NAME] actualizada.pdf" at bounding box center [603, 236] width 254 height 17
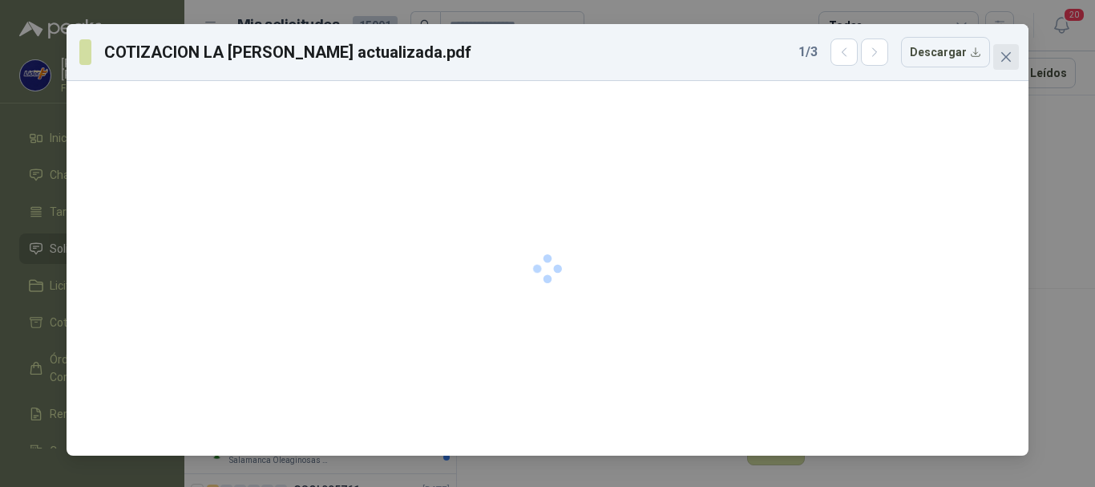
click at [1005, 55] on icon "close" at bounding box center [1006, 57] width 13 height 13
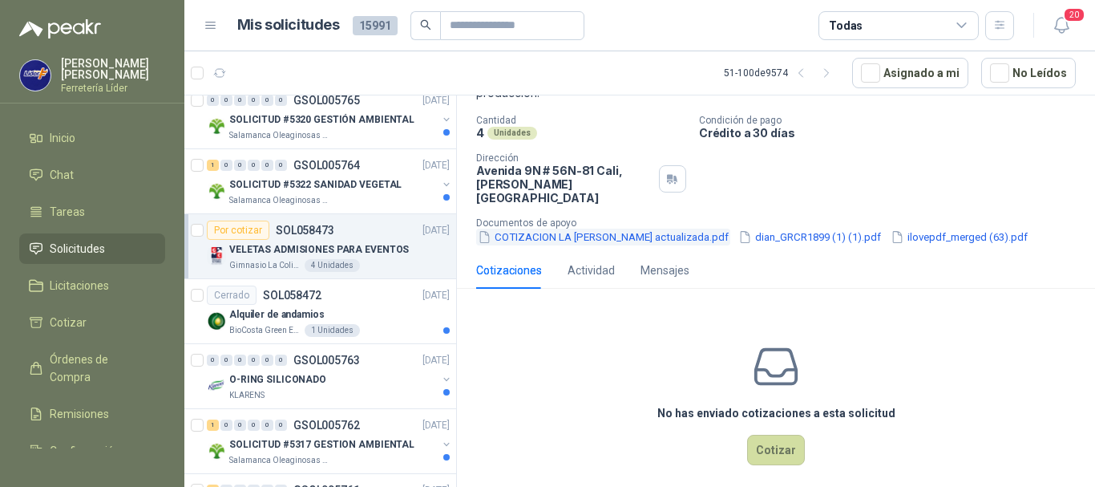
click at [617, 228] on button "COTIZACION LA [PERSON_NAME] actualizada.pdf" at bounding box center [603, 236] width 254 height 17
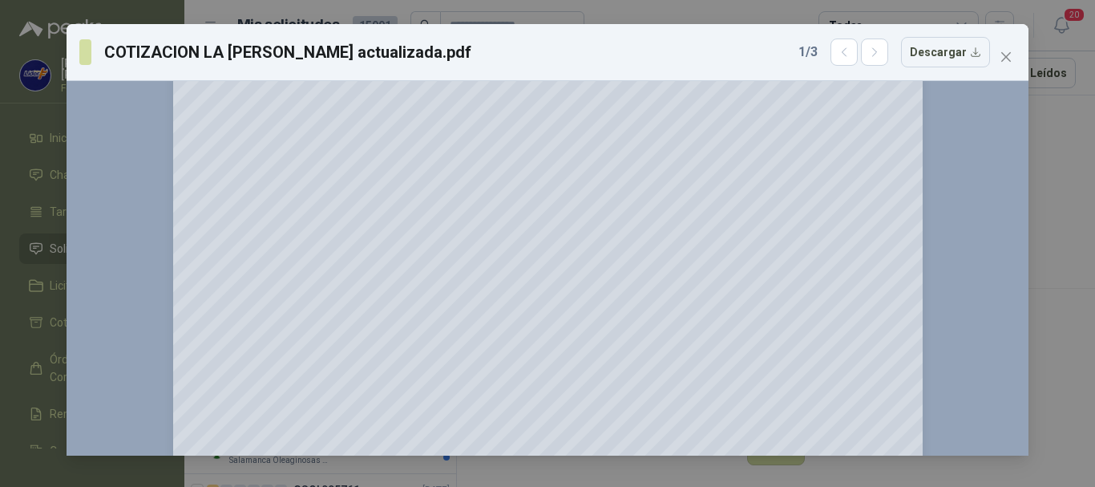
scroll to position [537, 0]
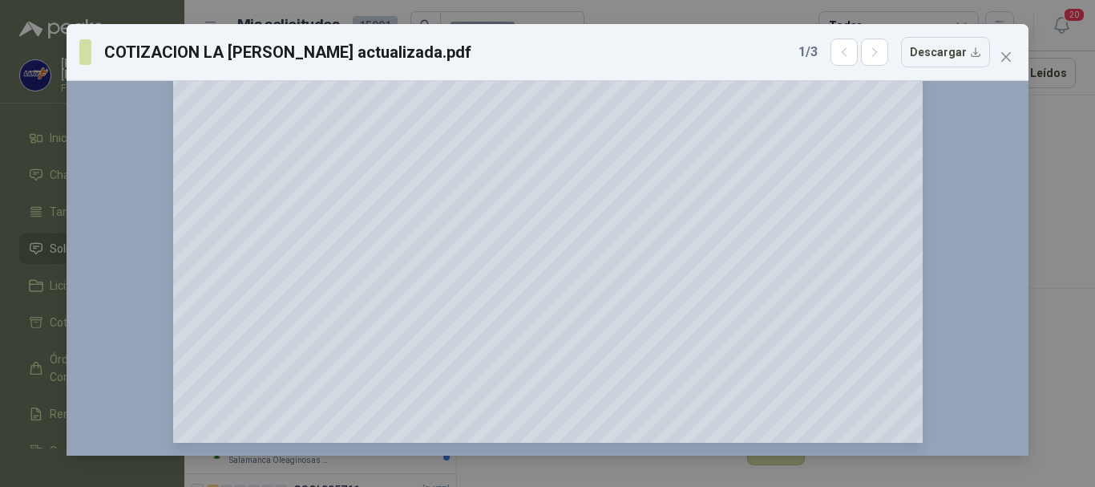
click at [1029, 241] on div "COTIZACION LA [PERSON_NAME] actualizada.pdf 1 / 3 Descargar 150 %" at bounding box center [547, 243] width 1095 height 487
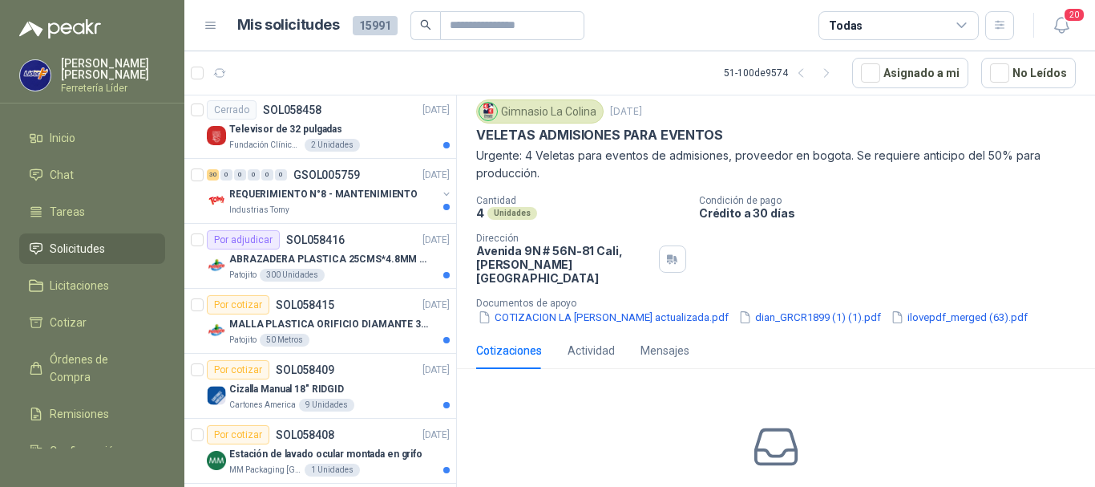
scroll to position [1122, 0]
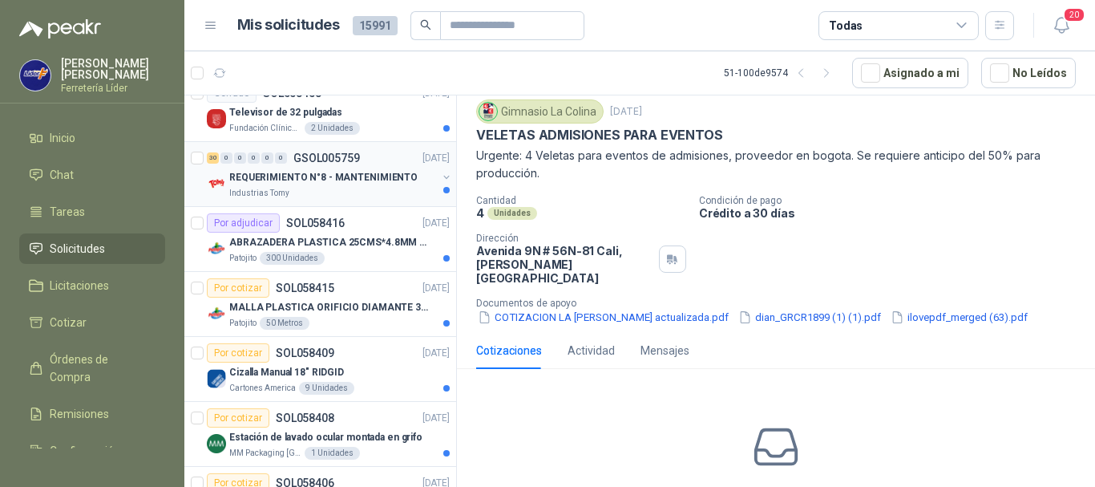
click at [354, 192] on div "Industrias Tomy" at bounding box center [333, 193] width 208 height 13
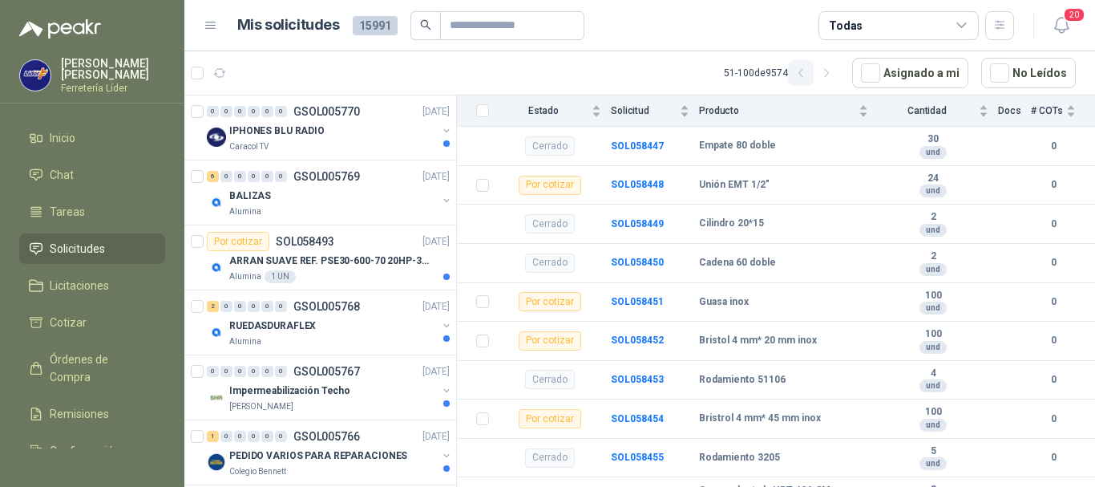
click at [808, 70] on icon "button" at bounding box center [801, 74] width 14 height 14
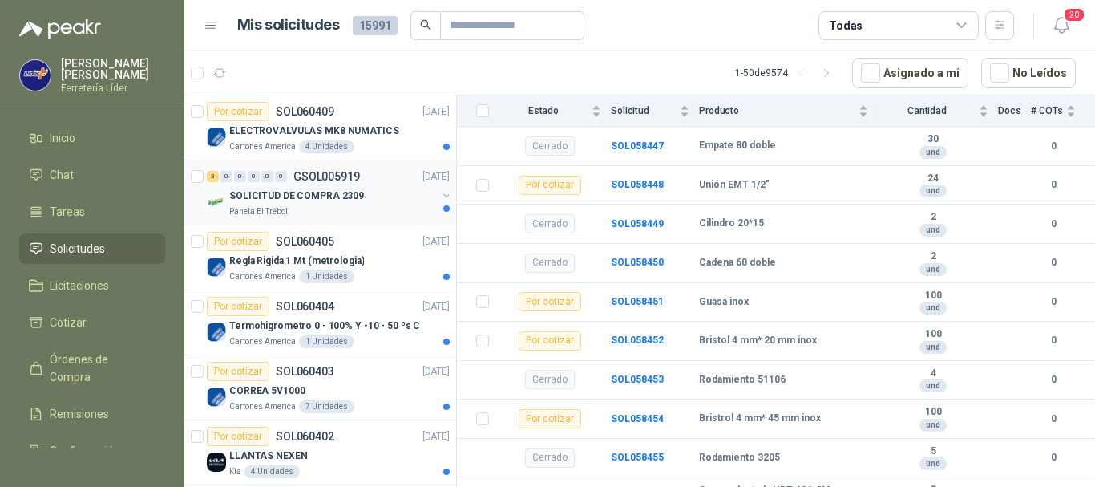
click at [271, 202] on p "SOLICITUD DE COMPRA 2309" at bounding box center [296, 195] width 135 height 15
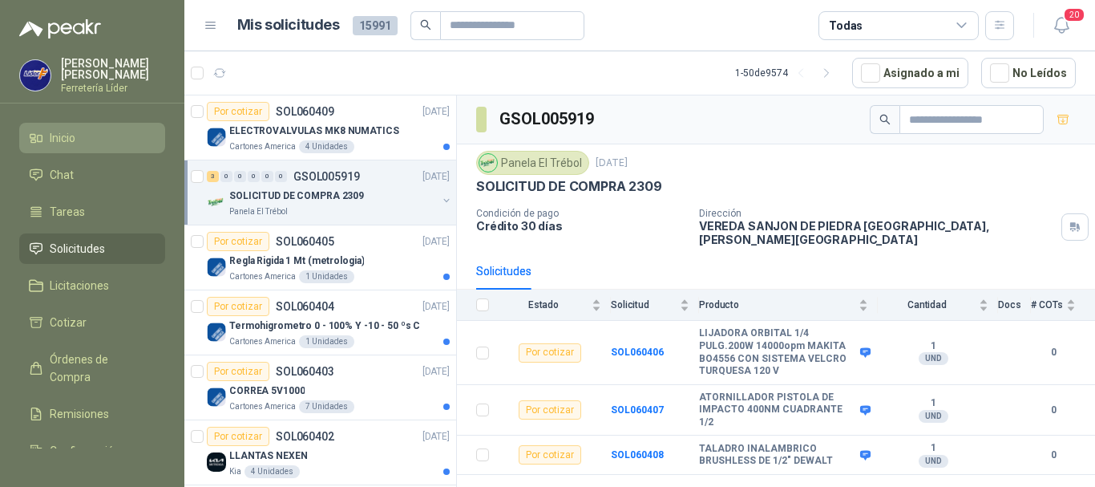
click at [79, 144] on li "Inicio" at bounding box center [92, 138] width 127 height 18
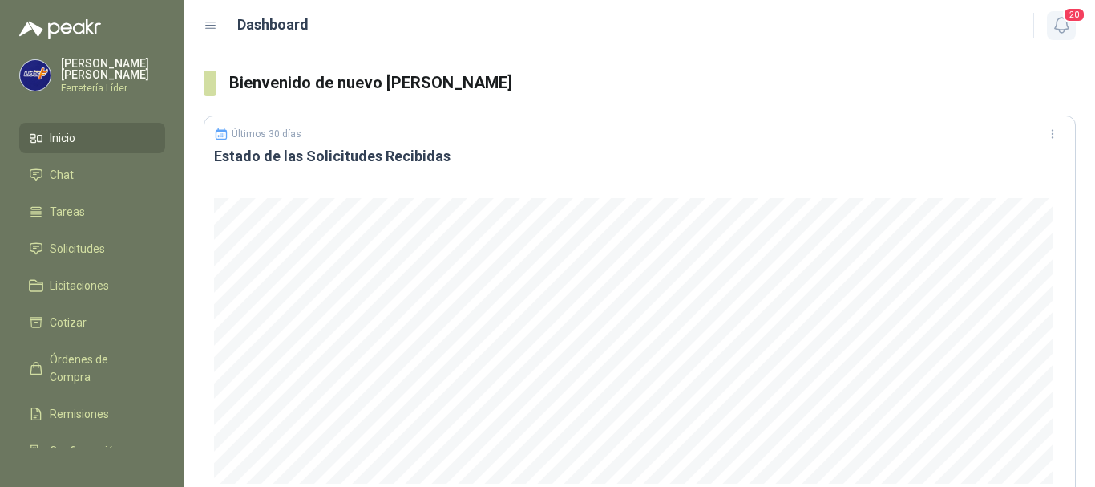
click at [1057, 25] on icon "button" at bounding box center [1061, 25] width 14 height 15
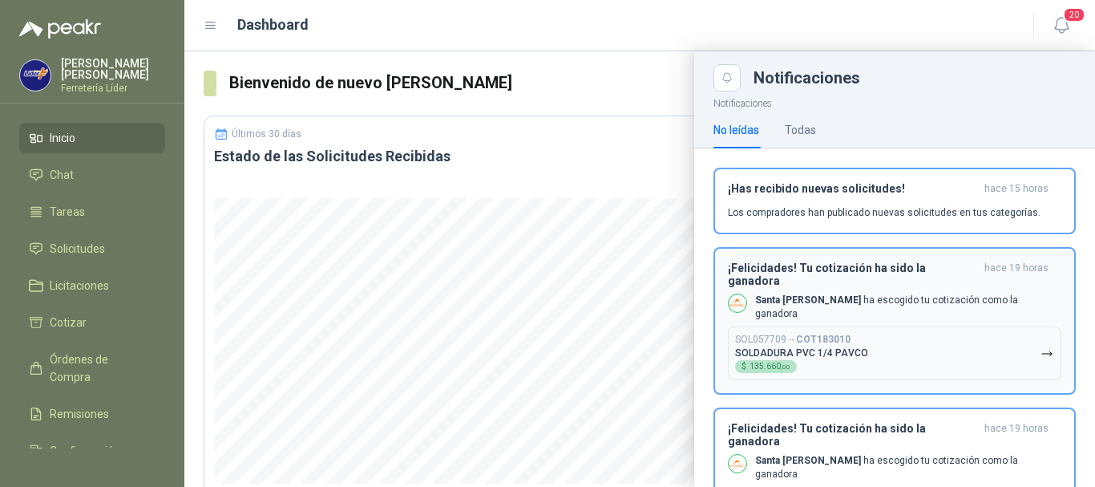
click at [879, 326] on button "SOL057709 → COT183010 SOLDADURA PVC 1/4 PAVCO $ 135.660 ,00" at bounding box center [895, 353] width 334 height 54
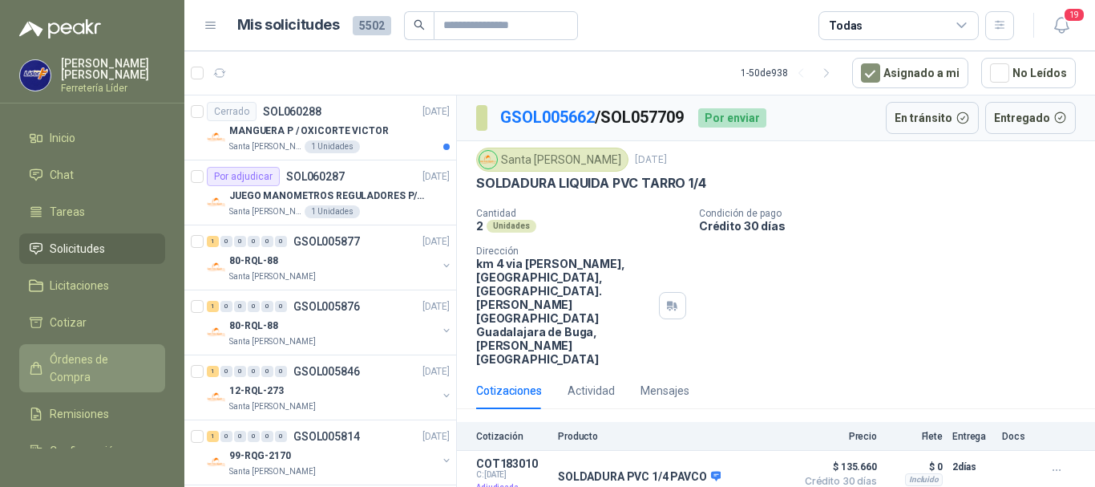
click at [83, 354] on span "Órdenes de Compra" at bounding box center [100, 367] width 100 height 35
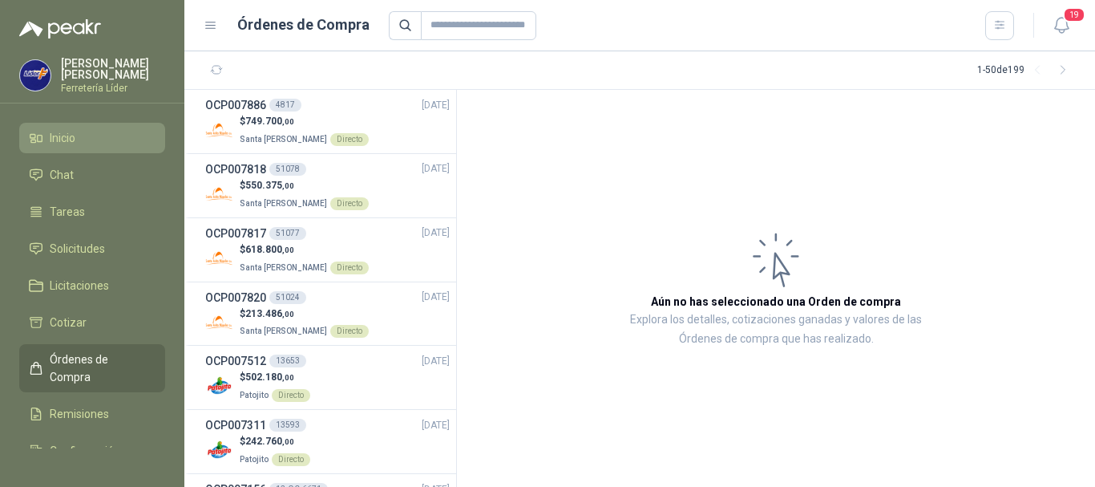
click at [79, 134] on li "Inicio" at bounding box center [92, 138] width 127 height 18
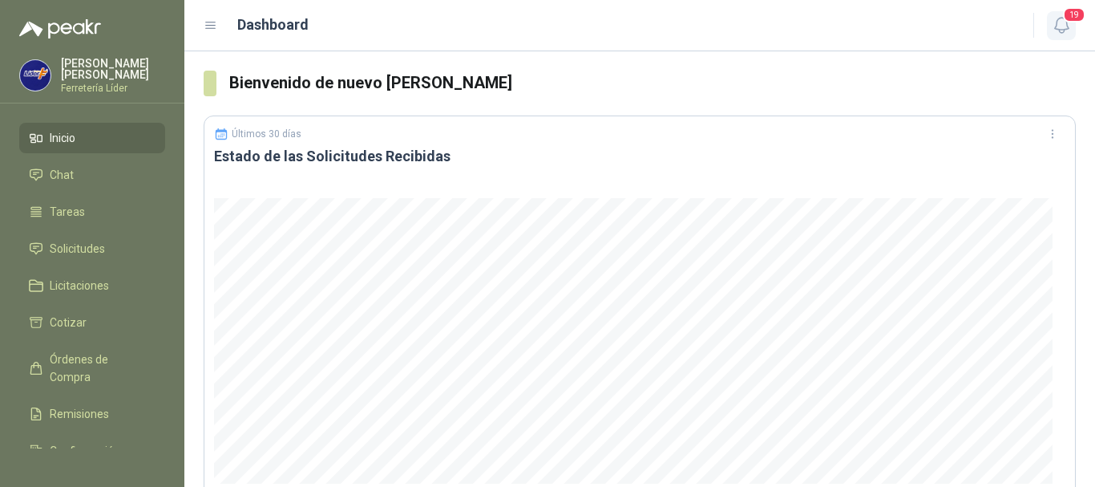
click at [1070, 24] on icon "button" at bounding box center [1062, 25] width 20 height 20
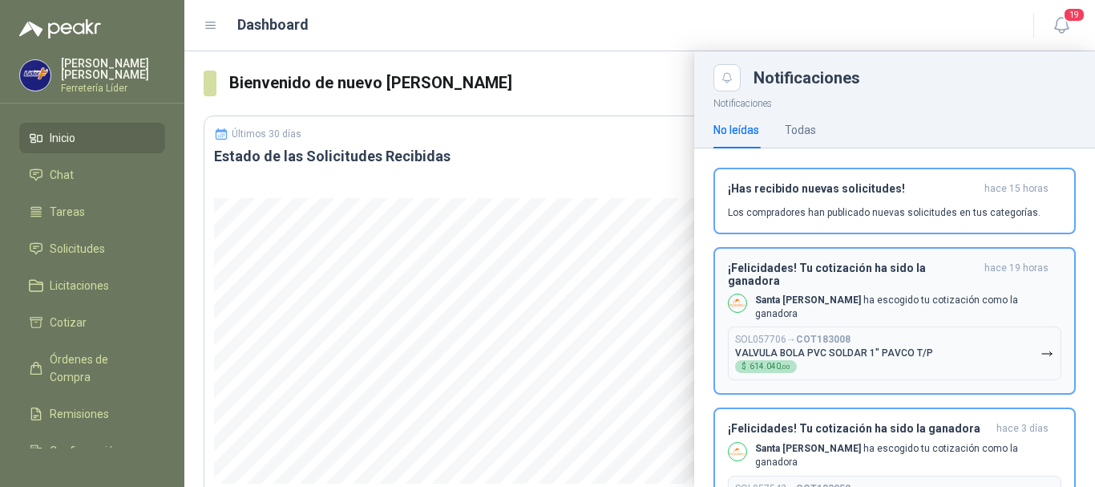
click at [896, 293] on p "Santa [PERSON_NAME] ha escogido tu cotización como la ganadora" at bounding box center [908, 306] width 306 height 27
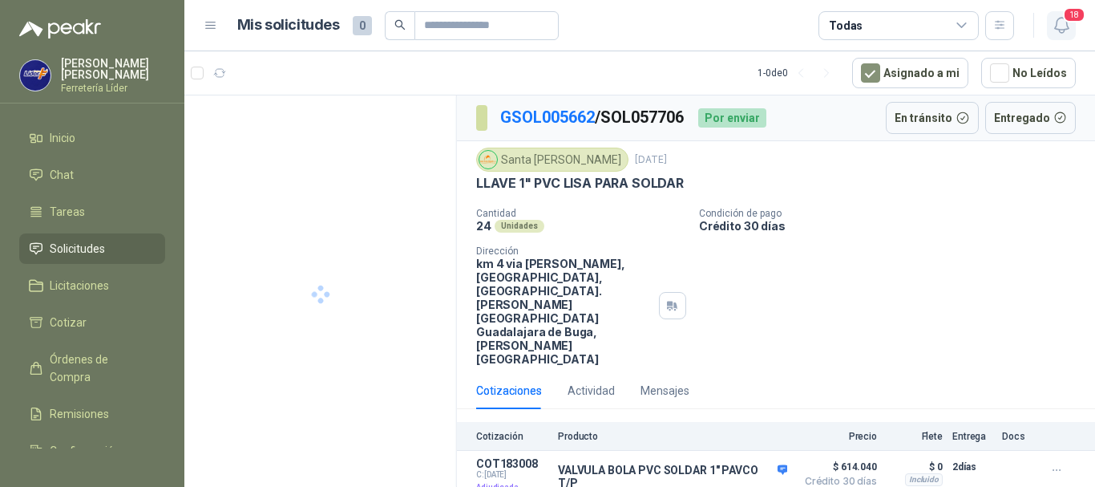
click at [1066, 14] on span "18" at bounding box center [1074, 14] width 22 height 15
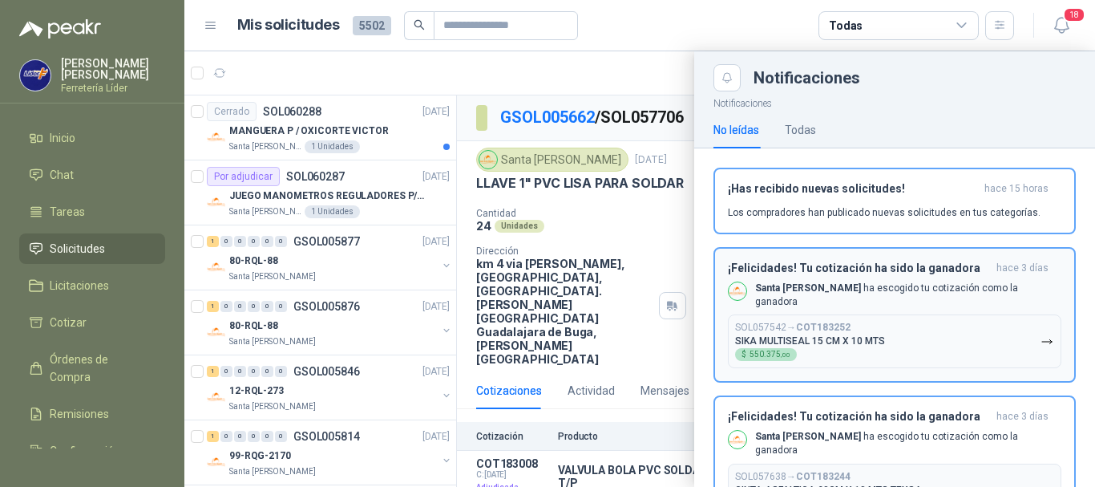
click at [859, 281] on div "Santa [PERSON_NAME] ha escogido tu cotización como la ganadora" at bounding box center [895, 294] width 334 height 27
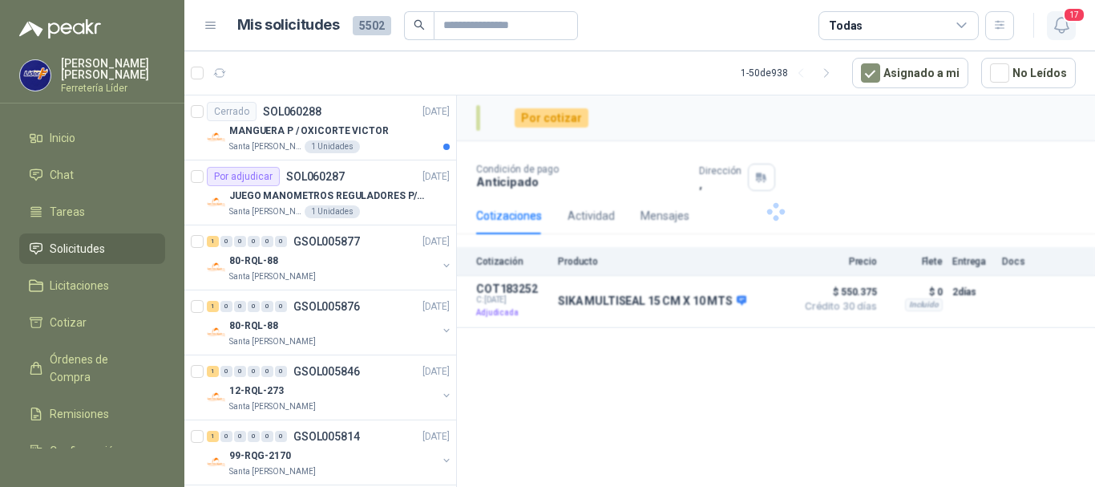
click at [1057, 22] on icon "button" at bounding box center [1062, 25] width 20 height 20
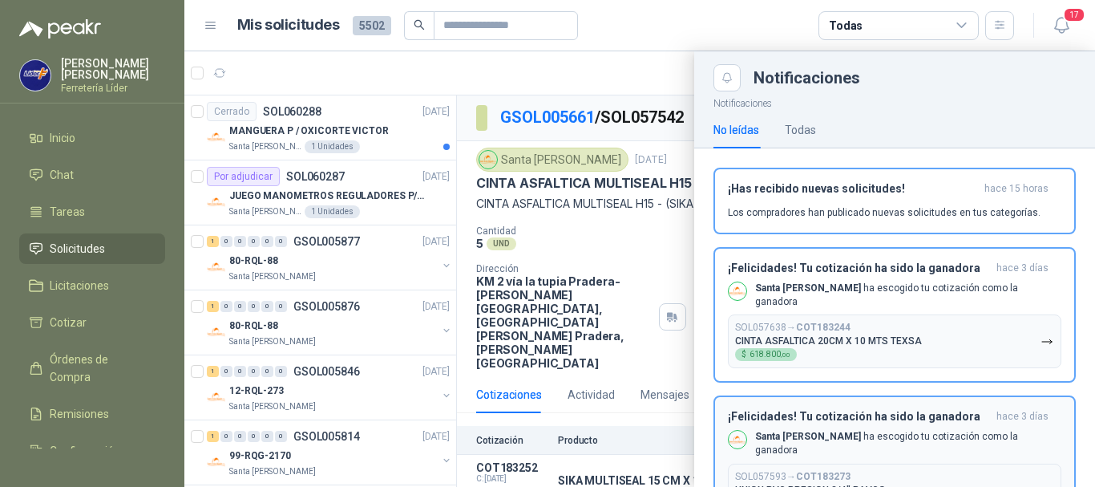
click at [877, 314] on button "SOL057638 → COT183244 CINTA ASFALTICA 20CM X 10 MTS TEXSA $ 618.800 ,00" at bounding box center [895, 341] width 334 height 54
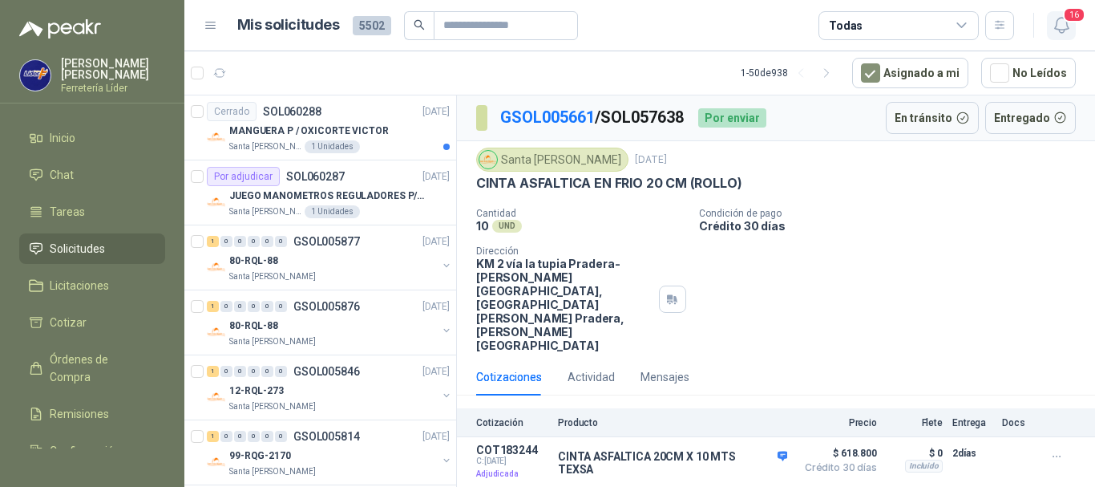
click at [1056, 20] on icon "button" at bounding box center [1062, 25] width 20 height 20
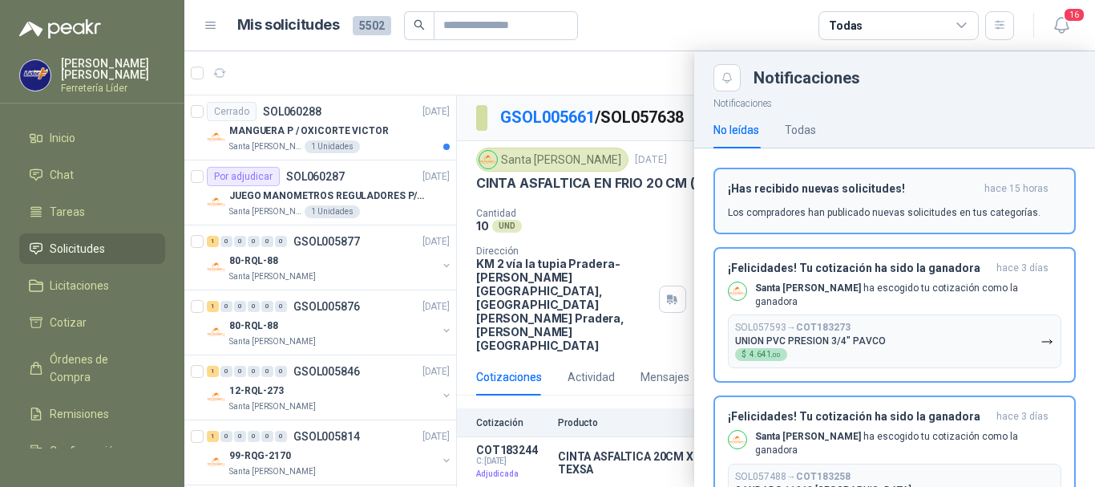
click at [912, 213] on p "Los compradores han publicado nuevas solicitudes en tus categorías." at bounding box center [884, 212] width 313 height 14
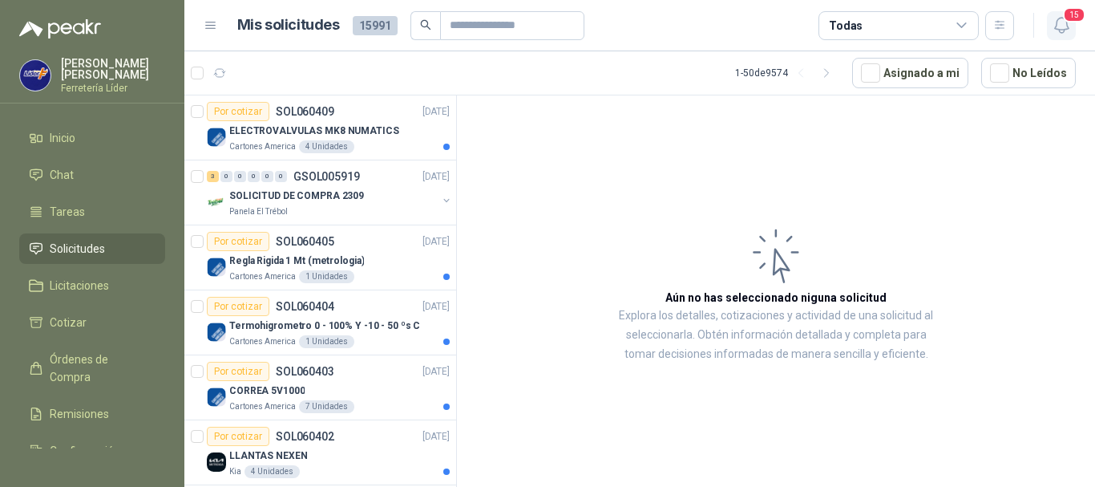
click at [1061, 22] on icon "button" at bounding box center [1062, 25] width 20 height 20
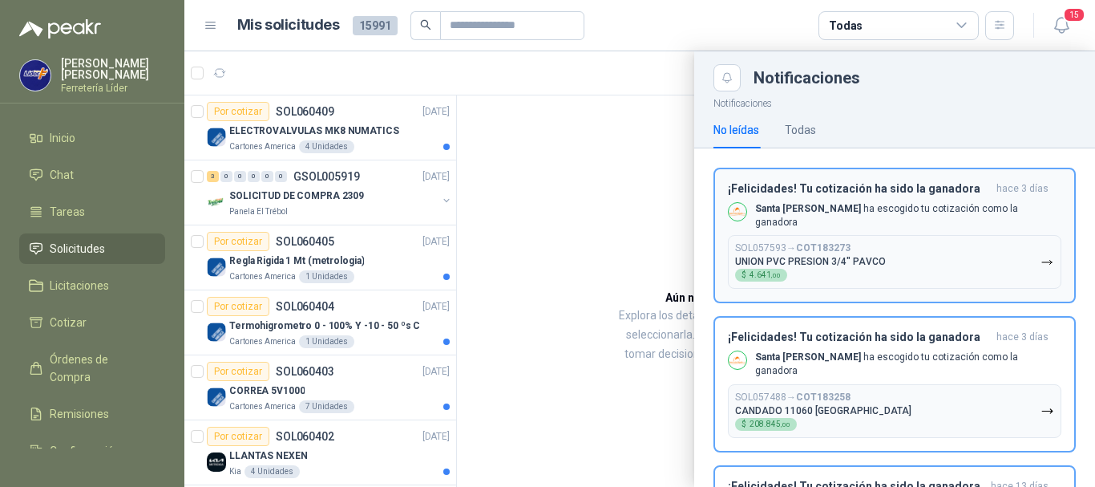
click at [871, 258] on p "UNION PVC PRESION 3/4" PAVCO" at bounding box center [810, 261] width 151 height 11
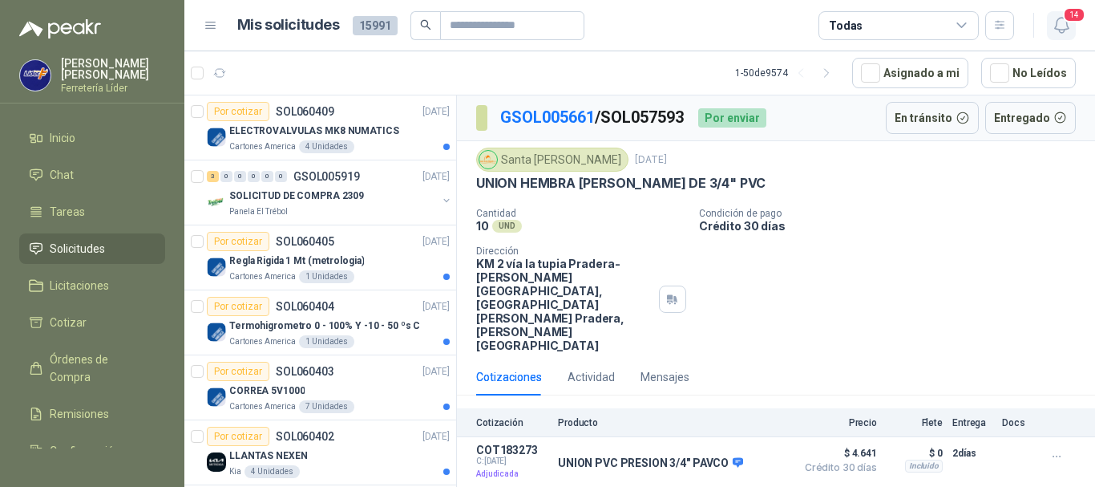
click at [1053, 22] on icon "button" at bounding box center [1062, 25] width 20 height 20
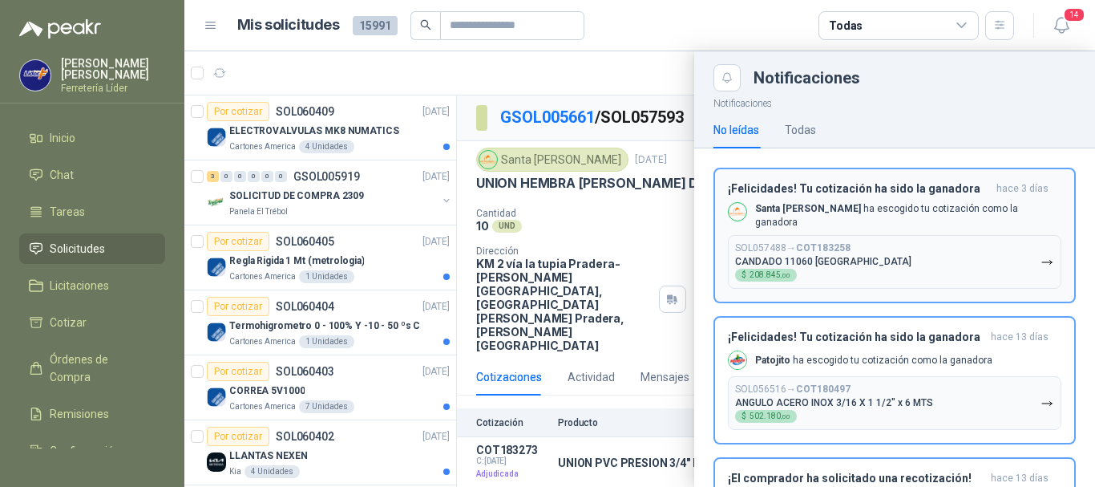
click at [891, 259] on button "SOL057488 → COT183258 CANDADO 11060 YALE $ 208.845 ,00" at bounding box center [895, 262] width 334 height 54
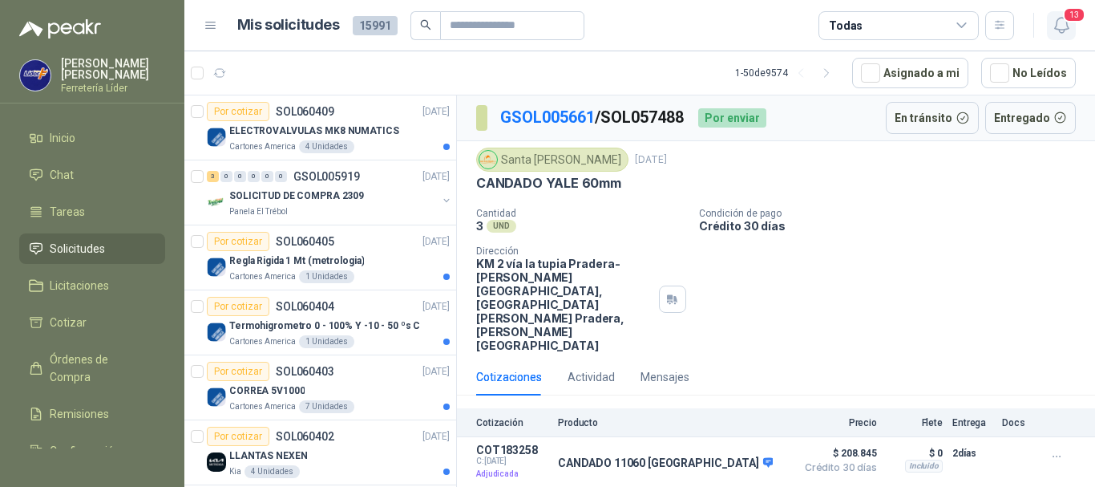
click at [1065, 19] on span "13" at bounding box center [1074, 14] width 22 height 15
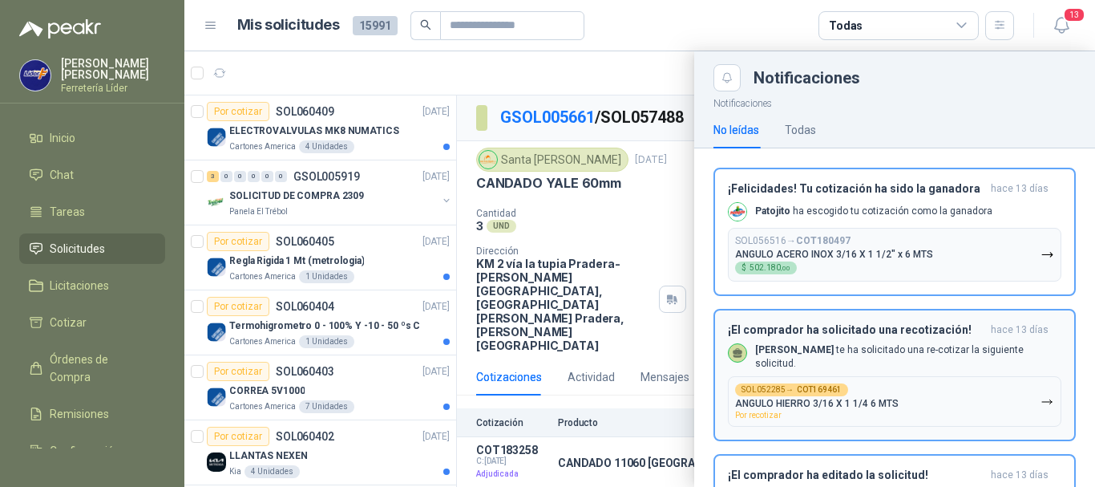
click at [904, 250] on p "ANGULO ACERO INOX 3/16 X 1 1/2" x 6 MTS" at bounding box center [834, 254] width 198 height 11
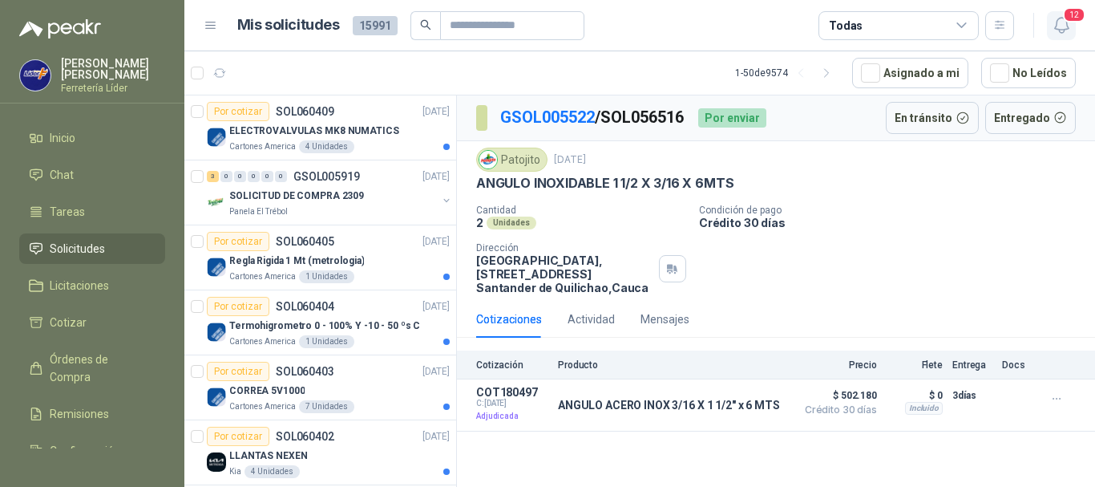
click at [1049, 22] on button "12" at bounding box center [1061, 25] width 29 height 29
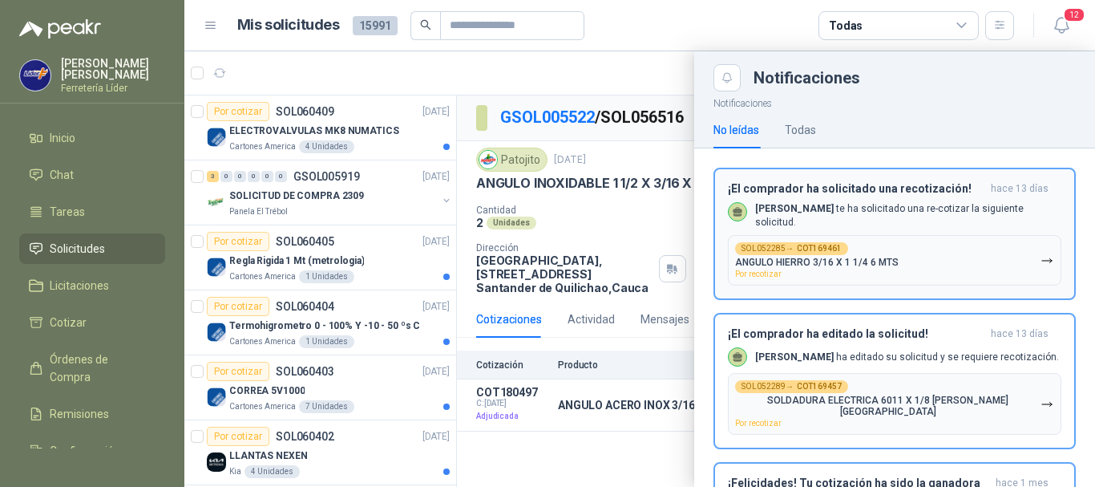
click at [867, 269] on div "SOL052285 → COT169461 ANGULO HIERRO 3/16 X 1 1/4 6 MTS Por recotizar" at bounding box center [817, 260] width 164 height 36
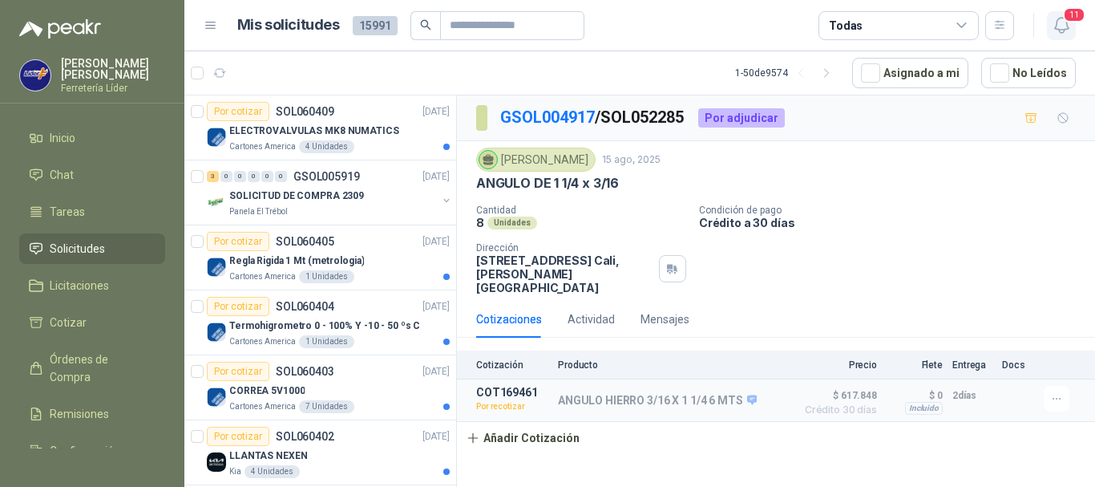
click at [1055, 22] on icon "button" at bounding box center [1062, 25] width 20 height 20
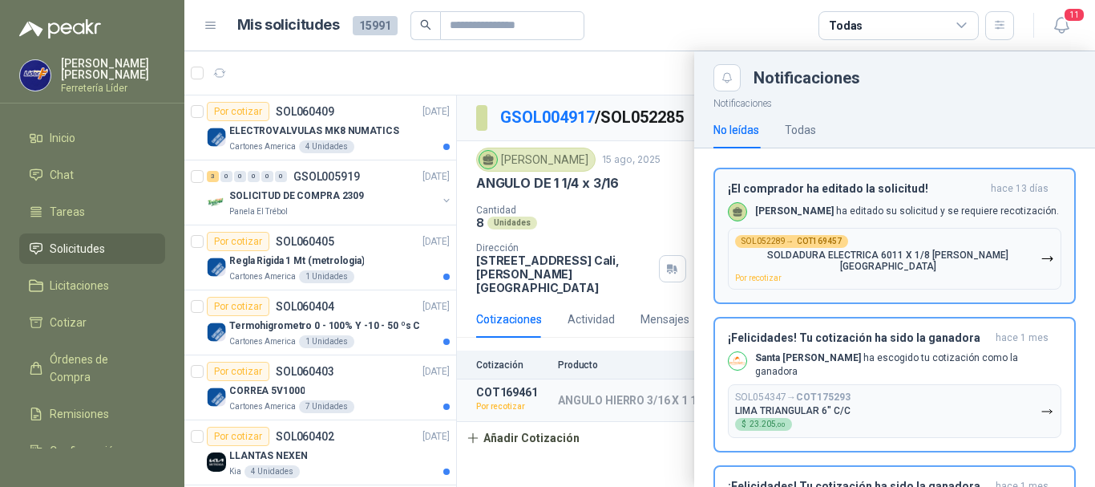
click at [878, 269] on div "SOL052289 → COT169457 SOLDADURA ELECTRICA 6011 X 1/8 [PERSON_NAME] ARCO Por rec…" at bounding box center [887, 258] width 305 height 47
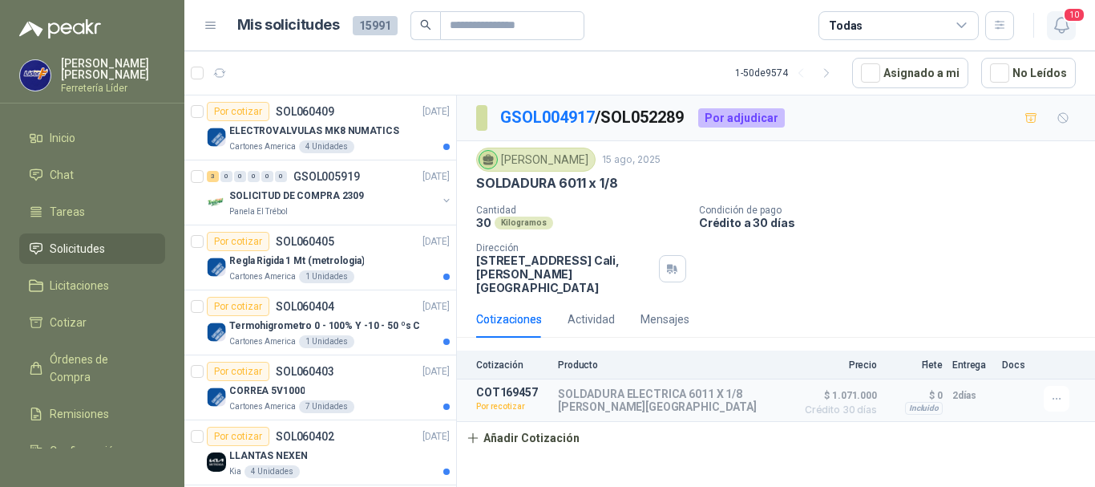
click at [1068, 18] on span "10" at bounding box center [1074, 14] width 22 height 15
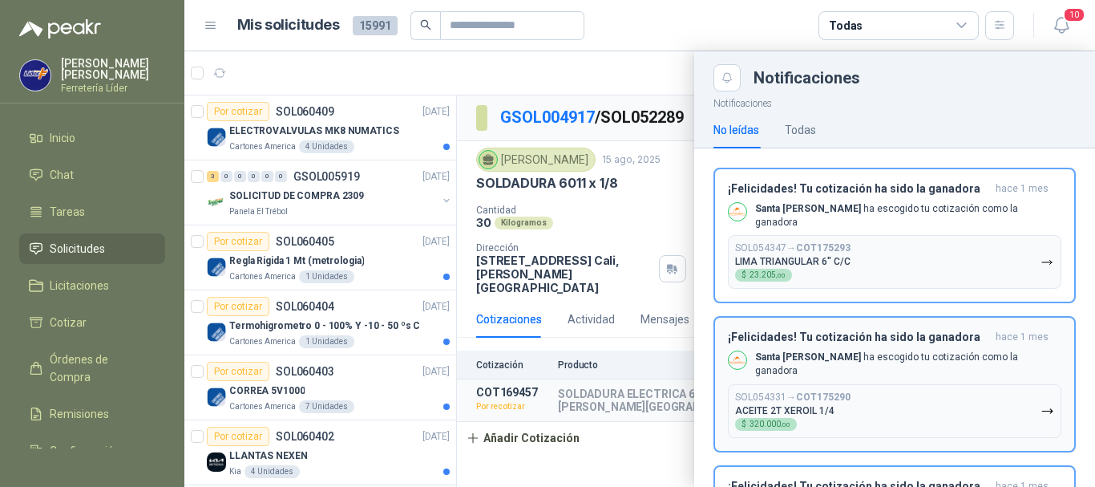
click at [859, 403] on button "SOL054331 → COT175290 ACEITE 2T XEROIL 1/4 $ 320.000 ,00" at bounding box center [895, 411] width 334 height 54
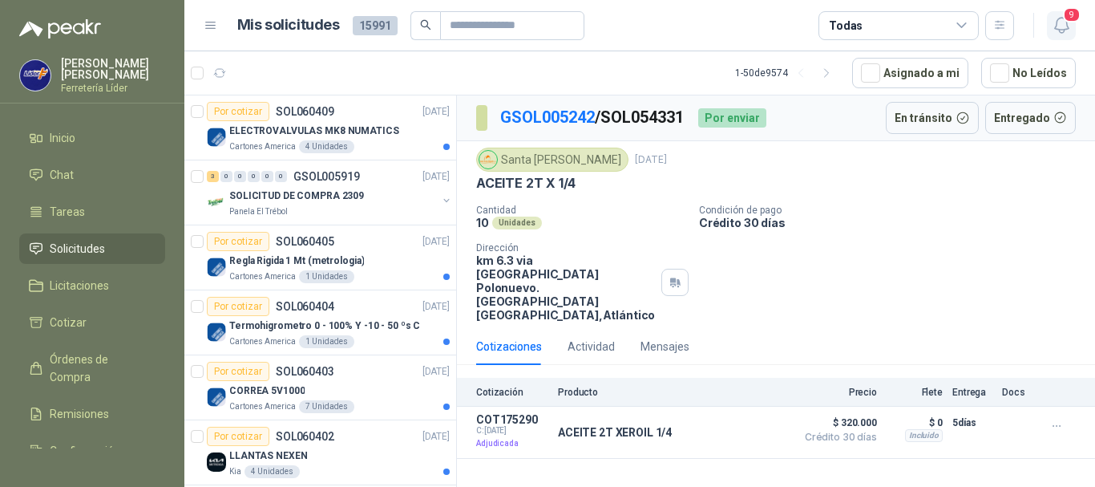
click at [1070, 34] on icon "button" at bounding box center [1062, 25] width 20 height 20
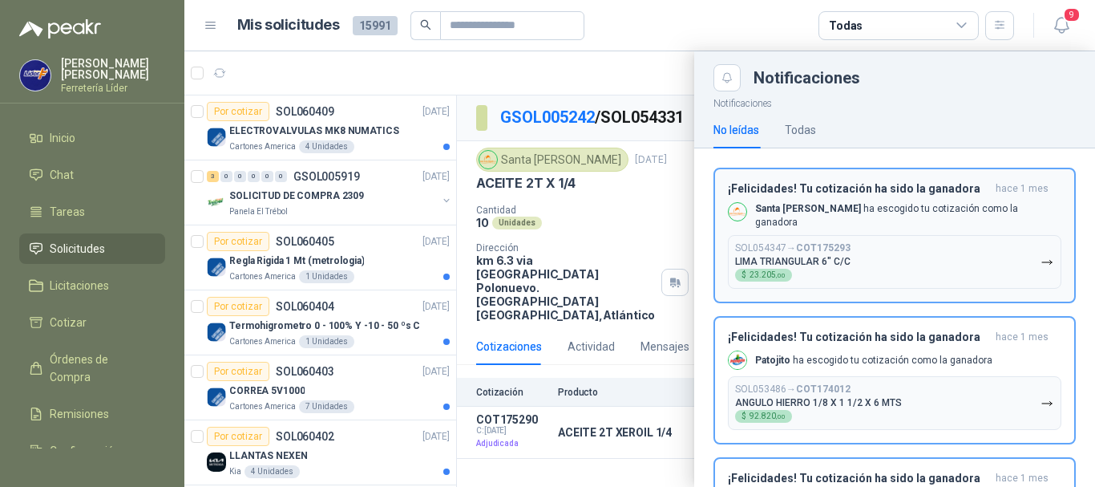
click at [827, 264] on div "SOL054347 → COT175293 LIMA TRIANGULAR 6" C/C $ 23.205 ,00" at bounding box center [792, 261] width 115 height 39
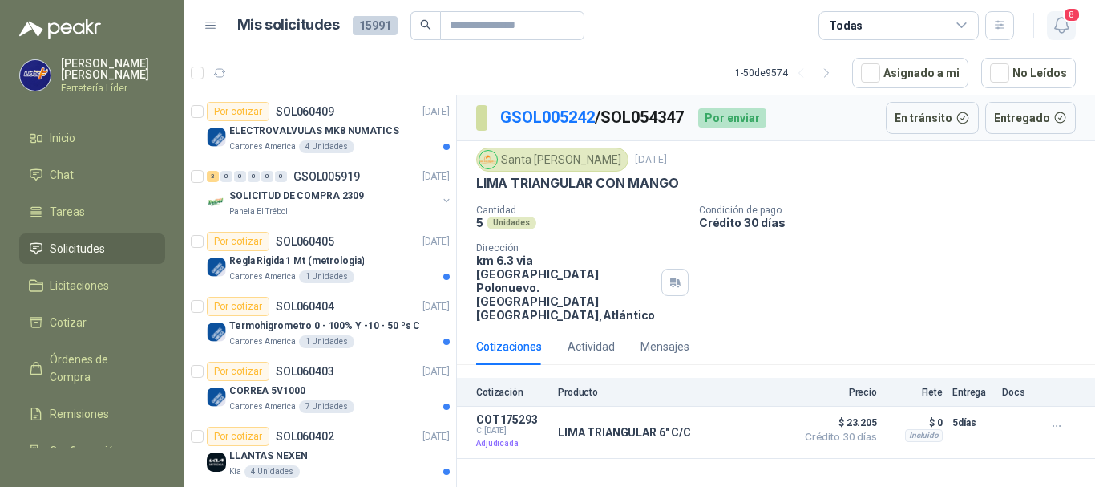
click at [1067, 28] on icon "button" at bounding box center [1062, 25] width 20 height 20
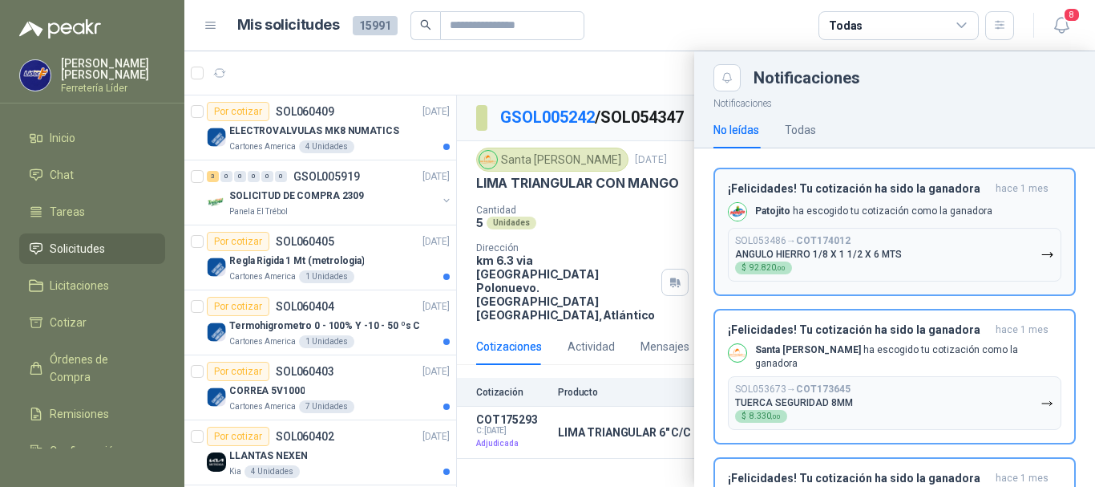
click at [877, 249] on p "ANGULO HIERRO 1/8 X 1 1/2 X 6 MTS" at bounding box center [818, 254] width 167 height 11
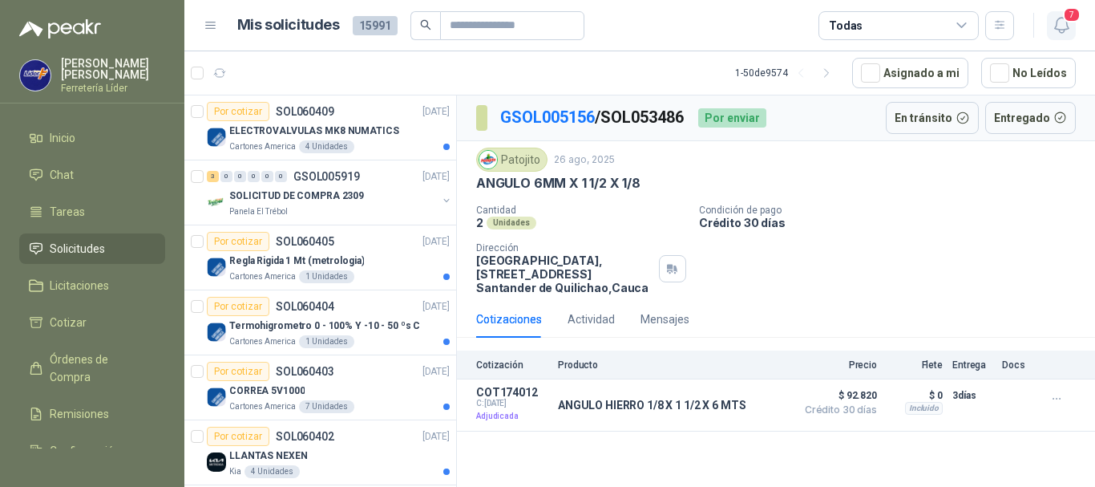
click at [1054, 26] on icon "button" at bounding box center [1062, 25] width 20 height 20
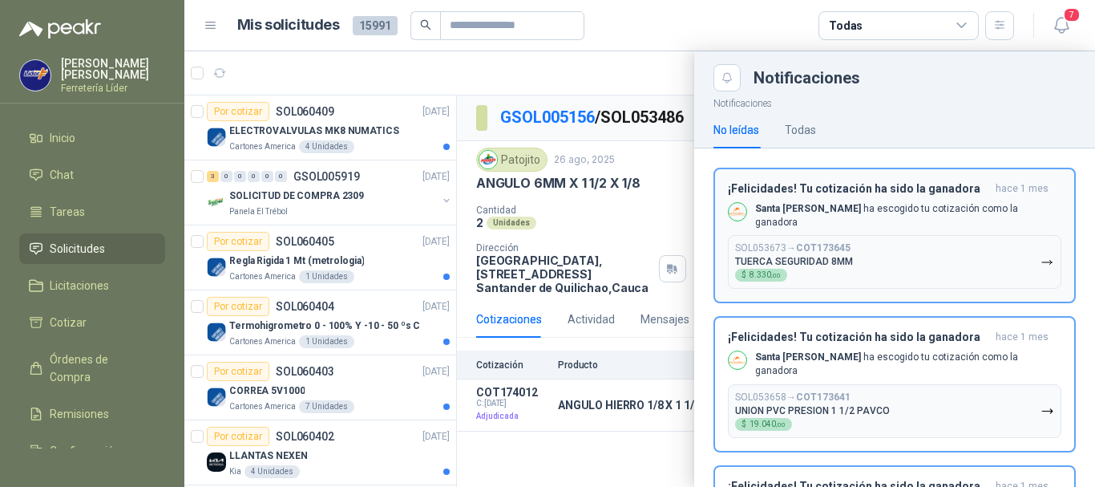
click at [873, 262] on button "SOL053673 → COT173645 TUERCA SEGURIDAD 8MM $ 8.330 ,00" at bounding box center [895, 262] width 334 height 54
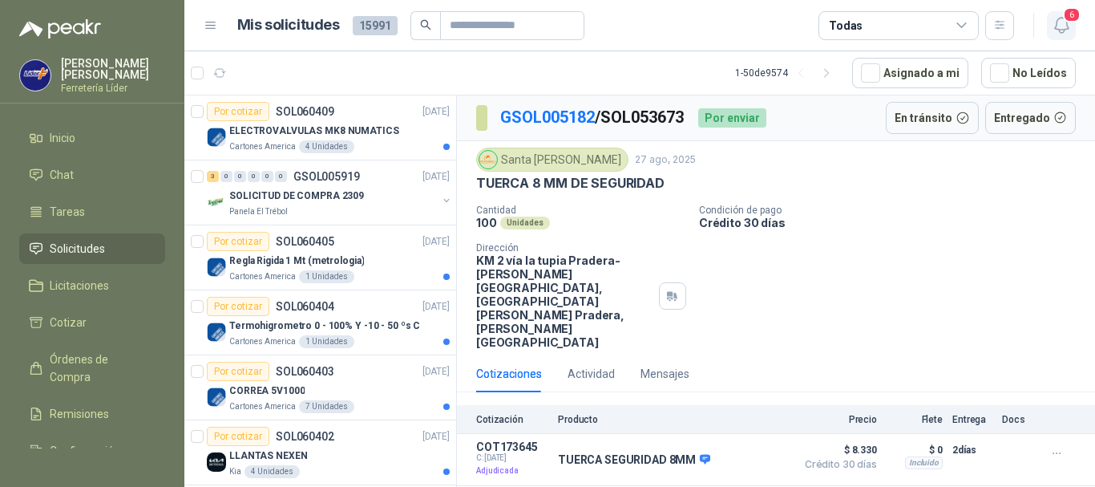
click at [1055, 22] on icon "button" at bounding box center [1062, 25] width 20 height 20
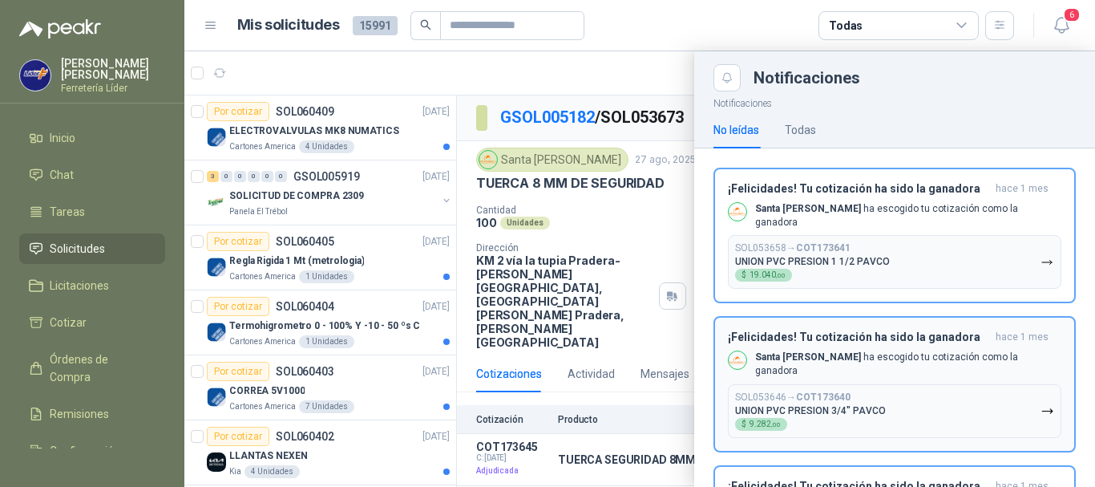
click at [826, 384] on button "SOL053646 → COT173640 UNION PVC PRESION 3/4" PAVCO $ 9.282 ,00" at bounding box center [895, 411] width 334 height 54
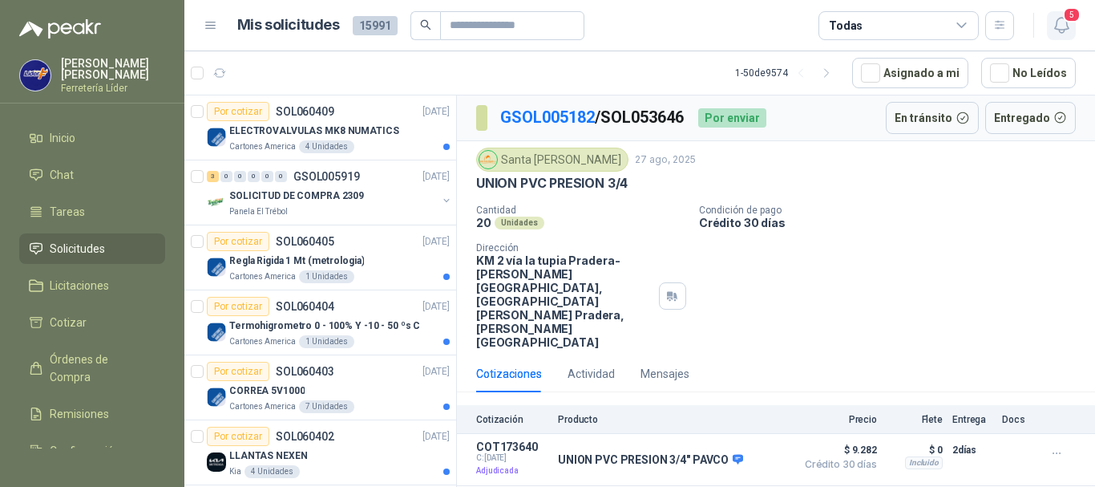
click at [1060, 28] on icon "button" at bounding box center [1062, 25] width 20 height 20
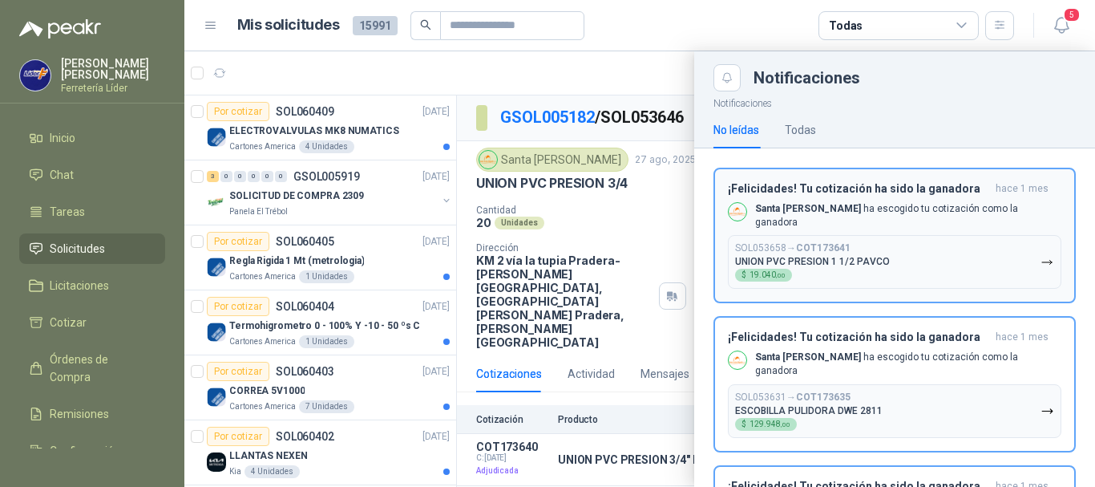
click at [944, 248] on button "SOL053658 → COT173641 UNION PVC PRESION 1 1/2 PAVCO $ 19.040 ,00" at bounding box center [895, 262] width 334 height 54
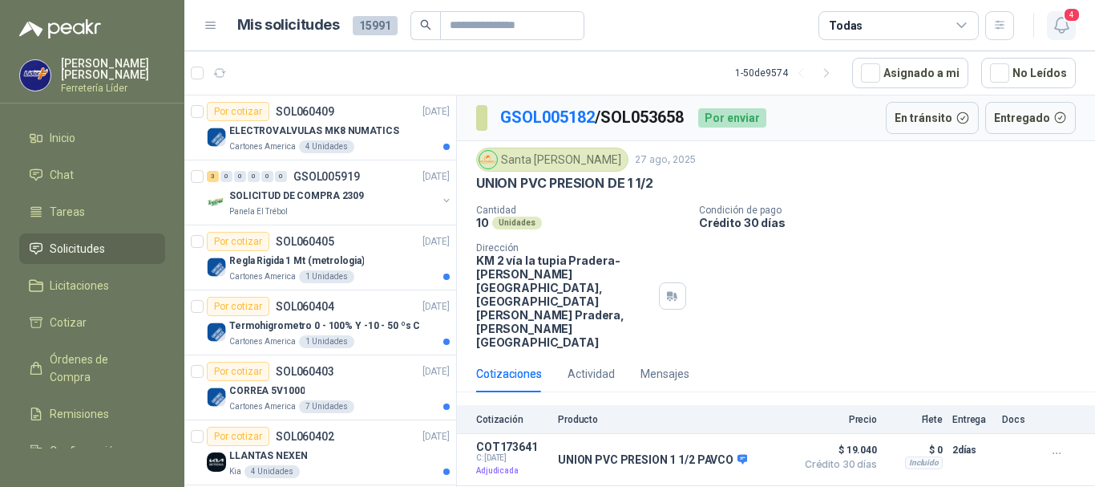
click at [1073, 19] on span "4" at bounding box center [1072, 14] width 18 height 15
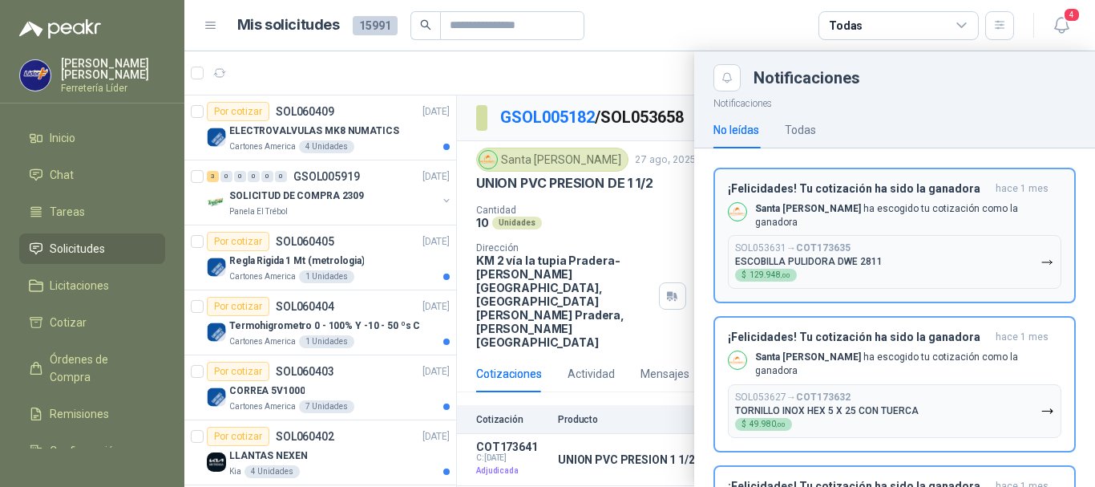
click at [984, 253] on button "SOL053631 → COT173635 ESCOBILLA PULIDORA DWE 2811 $ 129.948 ,00" at bounding box center [895, 262] width 334 height 54
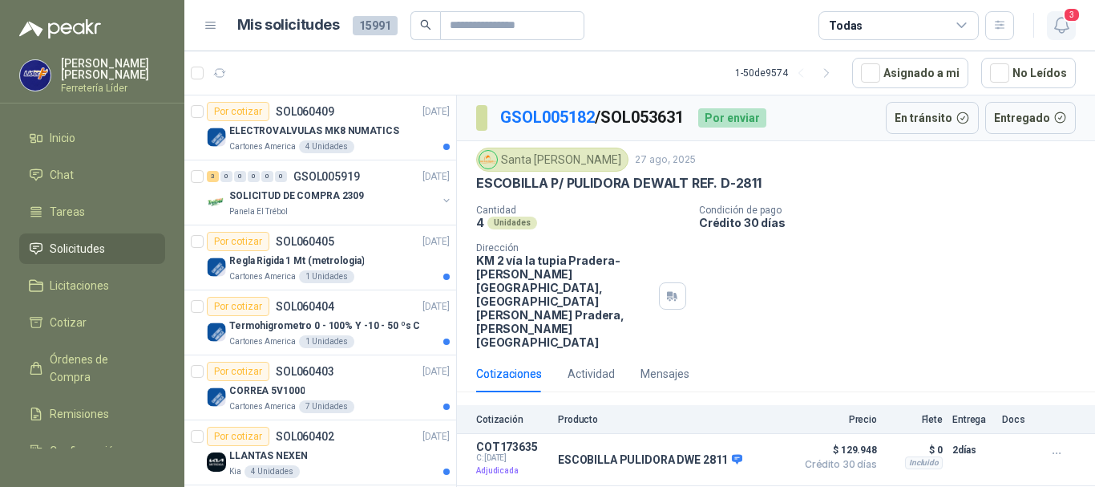
click at [1070, 22] on span "3" at bounding box center [1072, 14] width 18 height 15
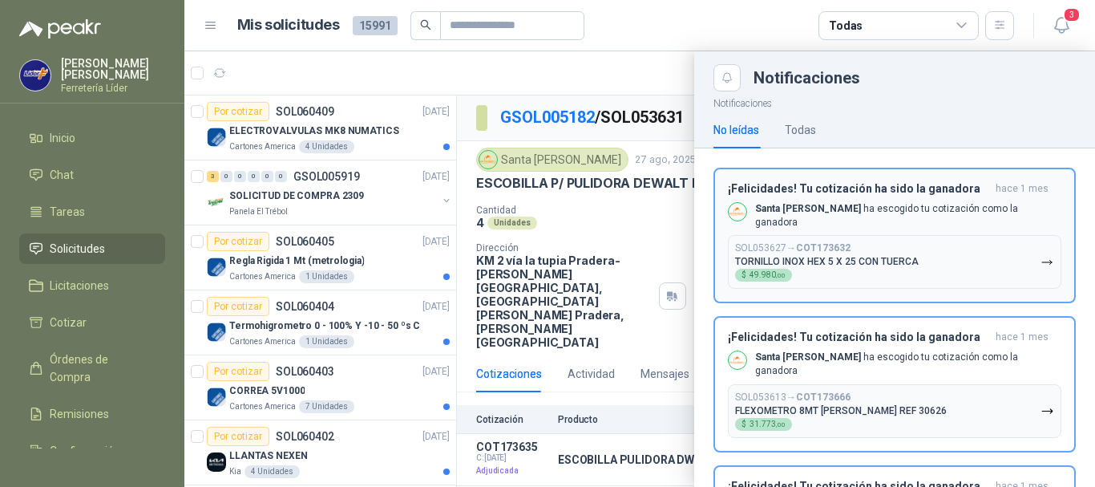
click at [953, 257] on button "SOL053627 → COT173632 TORNILLO INOX HEX 5 X 25 CON TUERCA $ 49.980 ,00" at bounding box center [895, 262] width 334 height 54
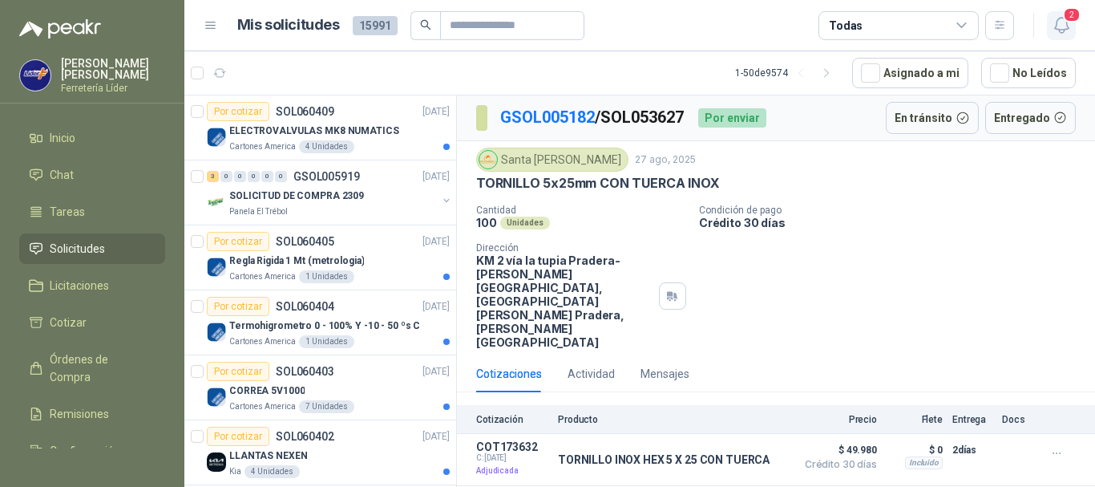
click at [1060, 22] on icon "button" at bounding box center [1062, 25] width 20 height 20
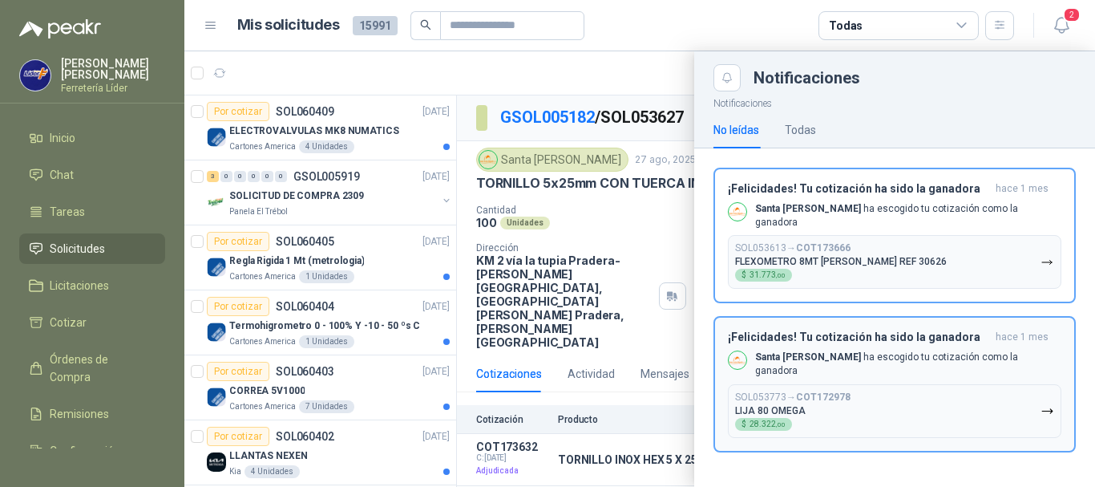
click at [833, 384] on button "SOL053773 → COT172978 LIJA 80 OMEGA $ 28.322 ,00" at bounding box center [895, 411] width 334 height 54
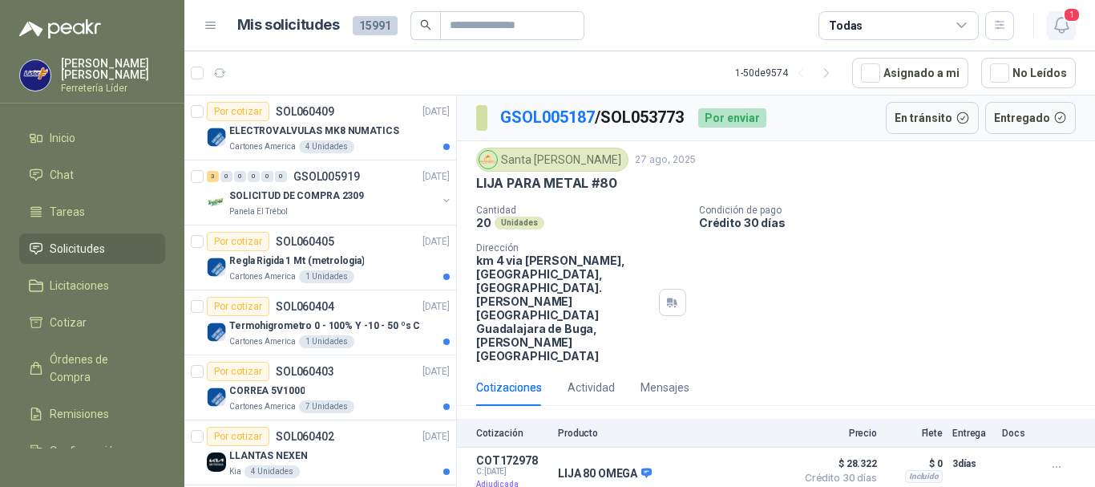
click at [1065, 28] on icon "button" at bounding box center [1062, 25] width 20 height 20
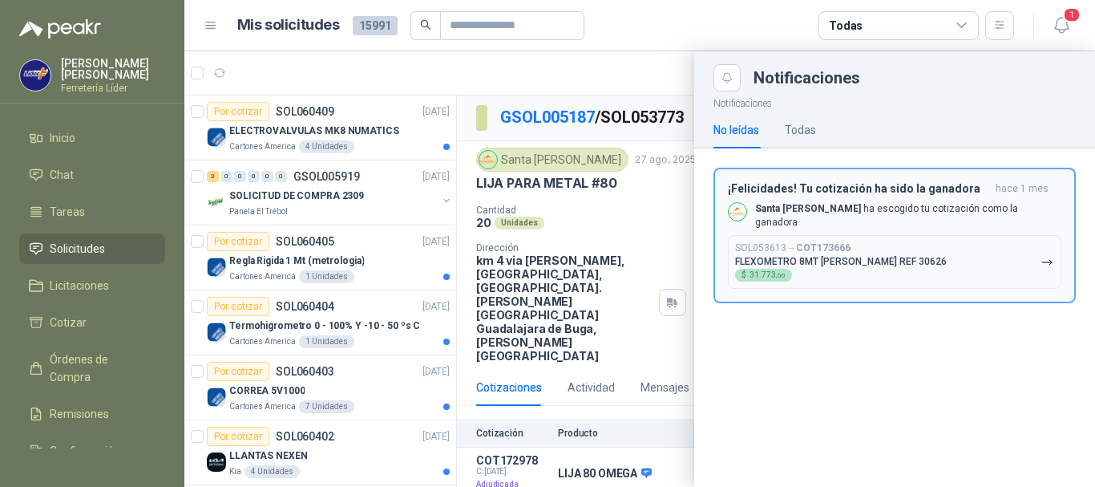
click at [902, 242] on div "SOL053613 → COT173666 FLEXOMETRO 8MT [PERSON_NAME] REF 30626 $ 31.773 ,00" at bounding box center [841, 261] width 212 height 39
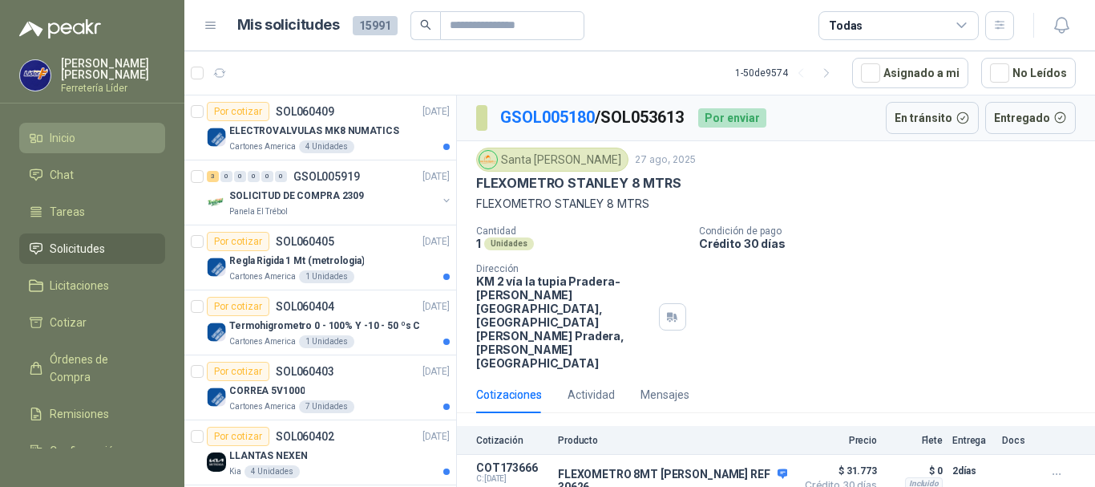
click at [83, 144] on li "Inicio" at bounding box center [92, 138] width 127 height 18
